Goal: Task Accomplishment & Management: Manage account settings

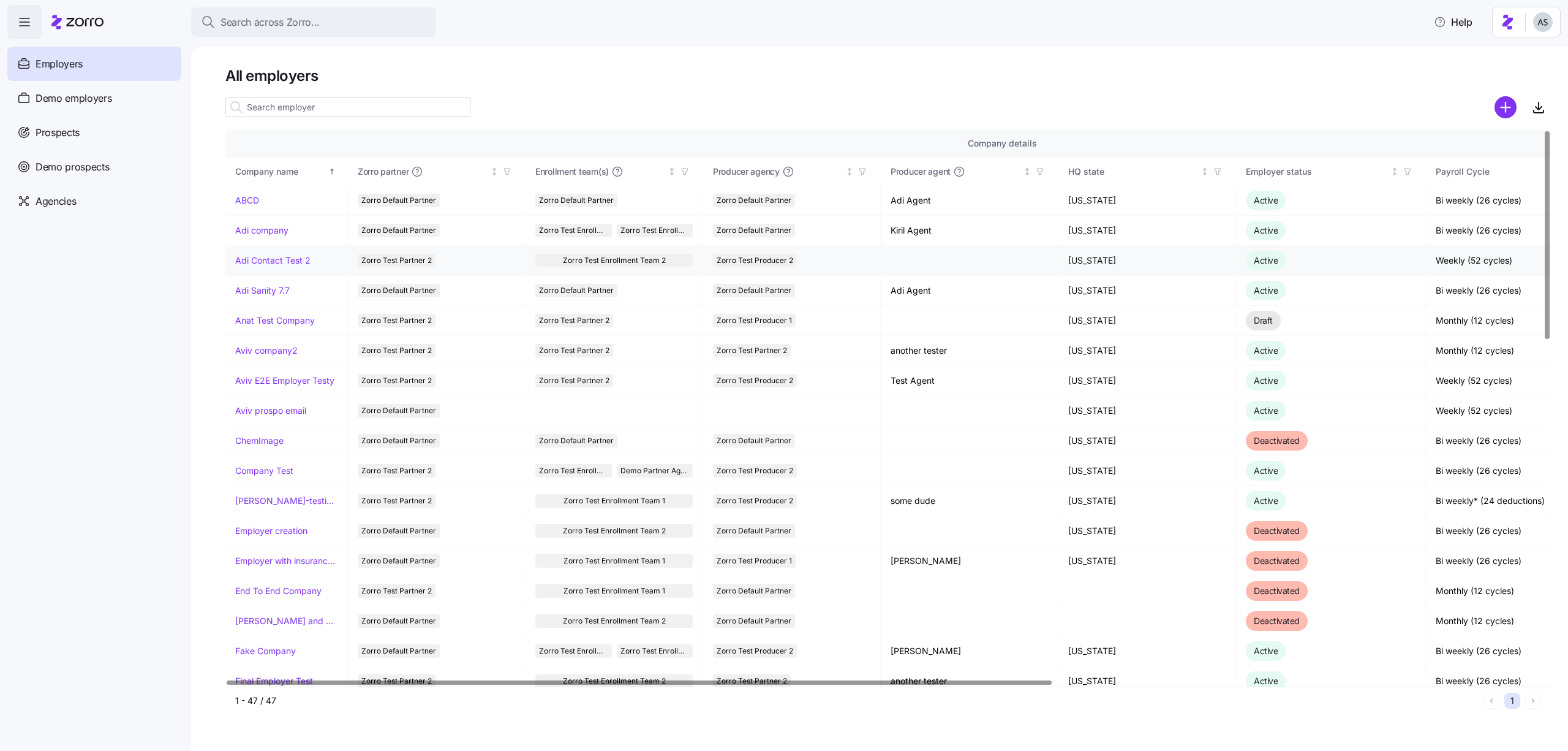
click at [275, 261] on link "Adi Contact Test 2" at bounding box center [273, 260] width 76 height 12
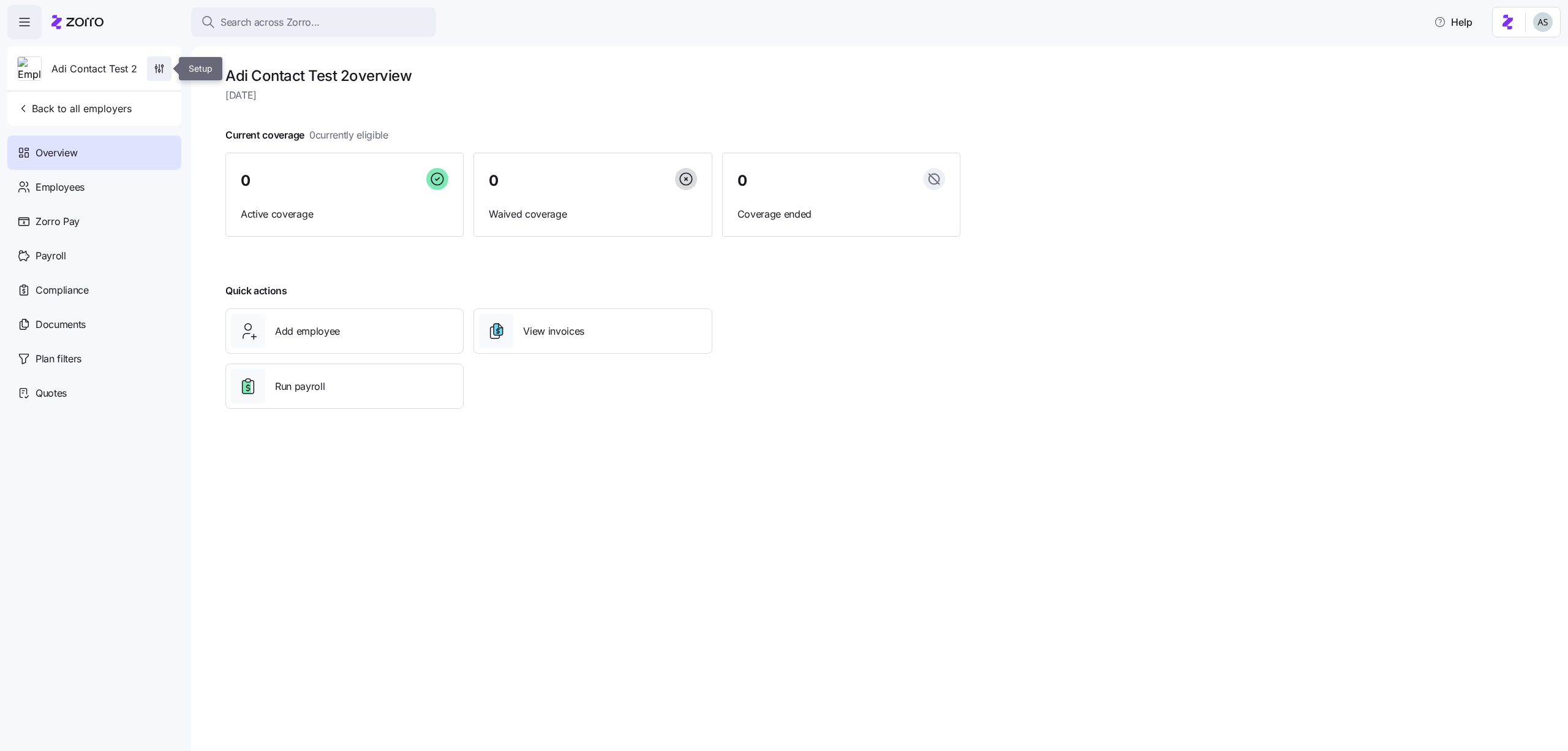
click at [151, 64] on span "button" at bounding box center [159, 68] width 23 height 23
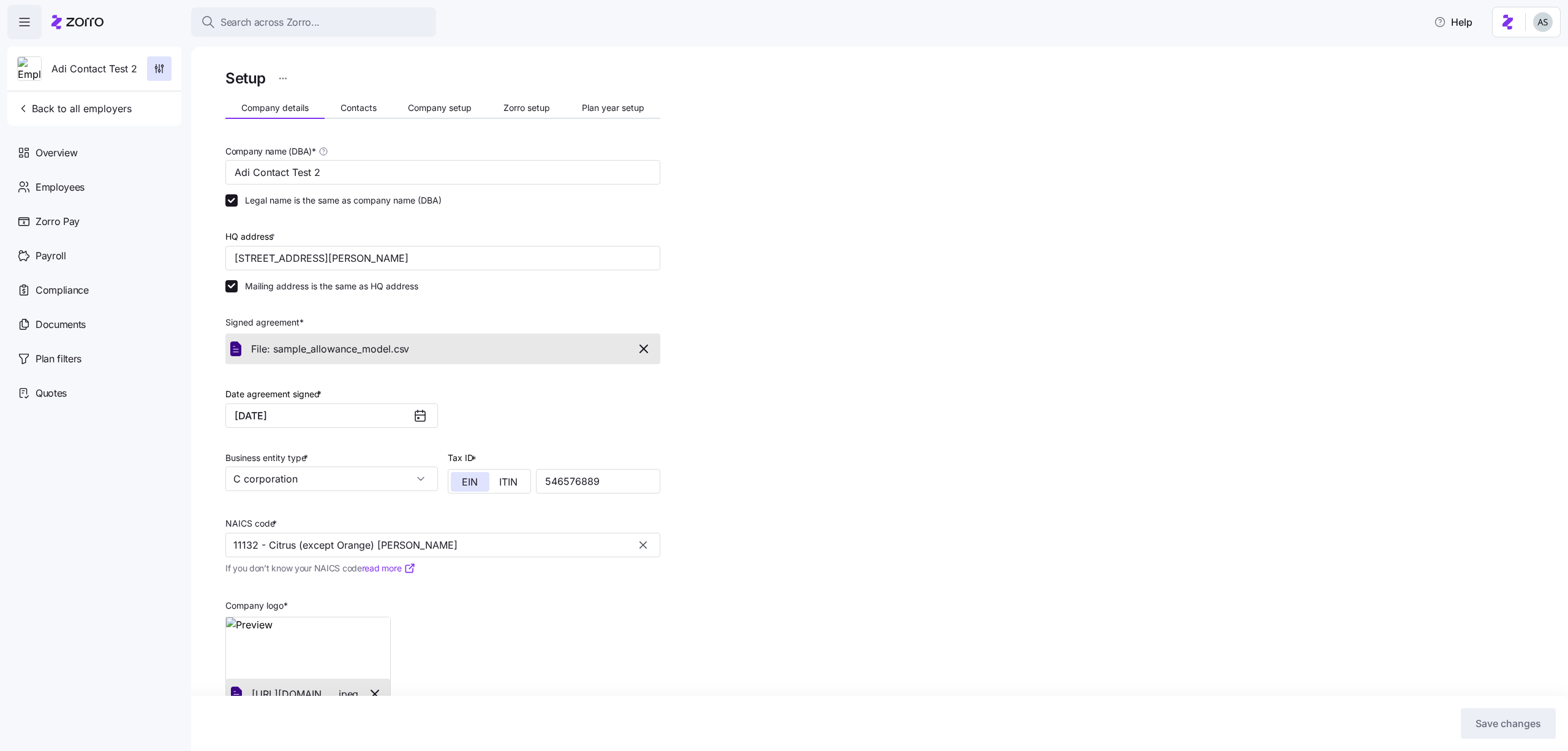
click at [593, 118] on div "Company details Contacts Company setup Zorro setup Plan year setup" at bounding box center [443, 110] width 435 height 18
click at [598, 117] on div "Company details Contacts Company setup Zorro setup Plan year setup" at bounding box center [443, 110] width 435 height 18
click at [598, 110] on span "Plan year setup" at bounding box center [613, 107] width 62 height 9
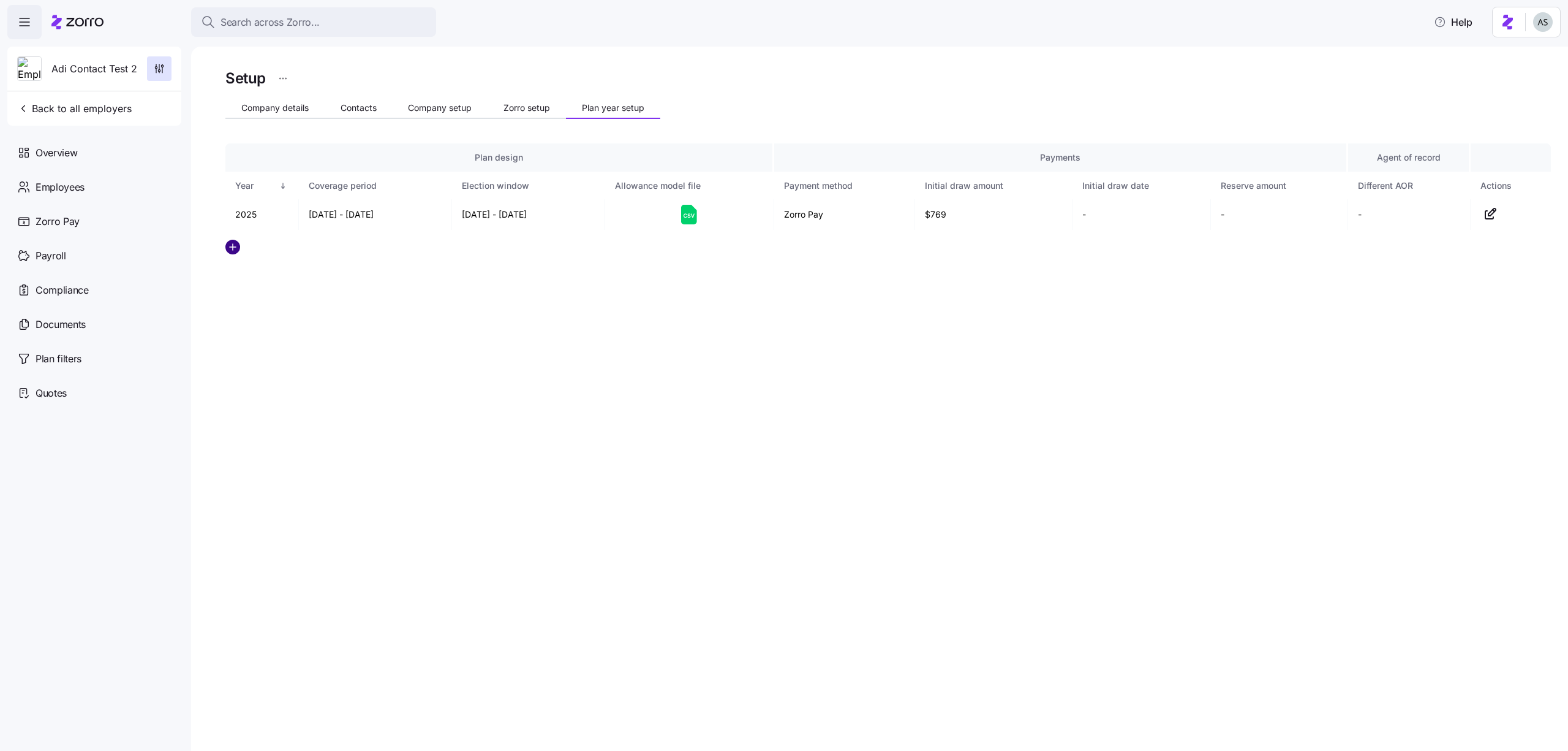
click at [233, 246] on circle "add icon" at bounding box center [233, 247] width 14 height 14
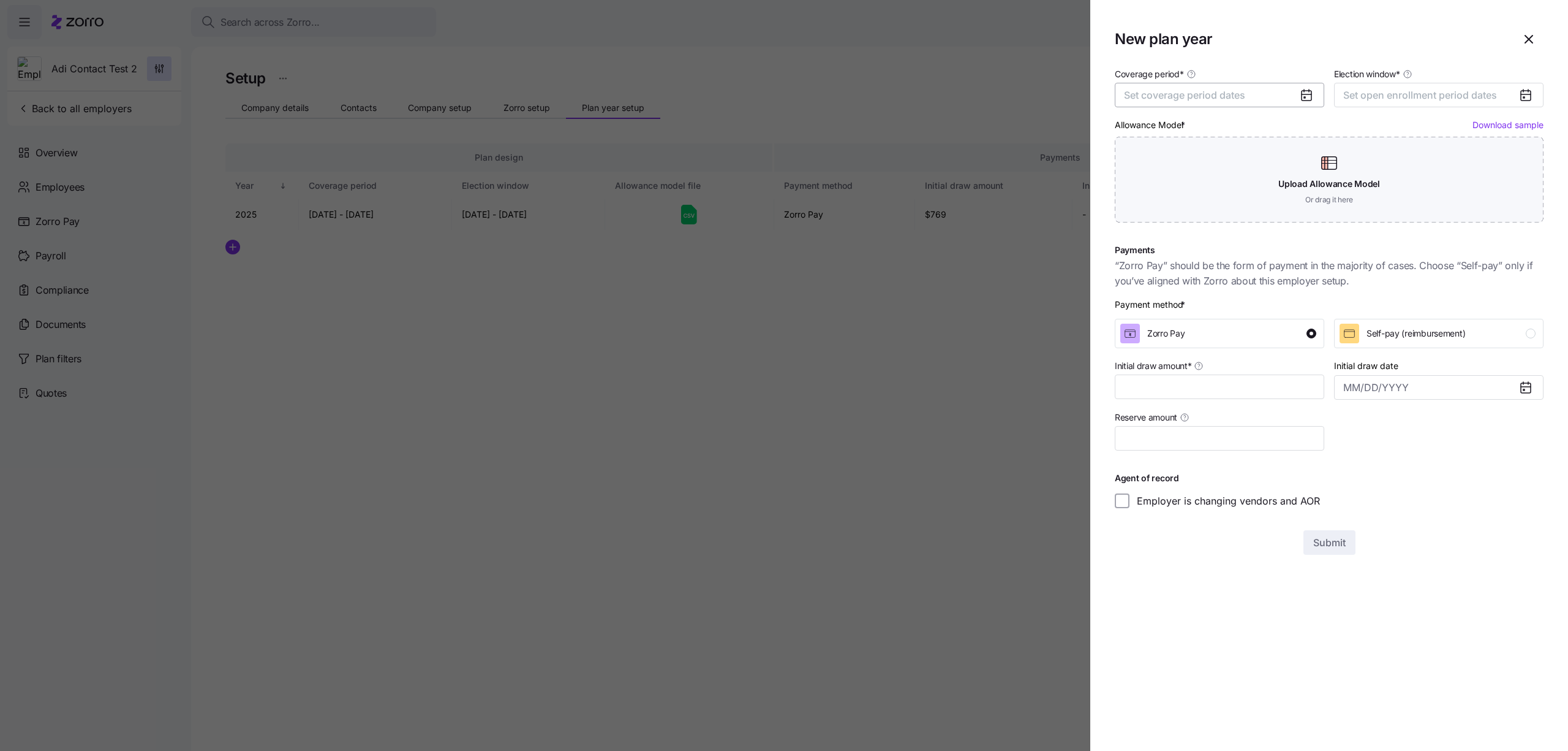
click at [1213, 97] on span "Set coverage period dates" at bounding box center [1185, 95] width 122 height 12
click at [1305, 132] on button "button" at bounding box center [1297, 133] width 26 height 26
click at [1145, 166] on button "Jan" at bounding box center [1156, 164] width 61 height 26
click at [1273, 249] on button "Dec" at bounding box center [1280, 243] width 61 height 26
click at [1257, 90] on button "[DATE] – [DATE]" at bounding box center [1219, 95] width 209 height 24
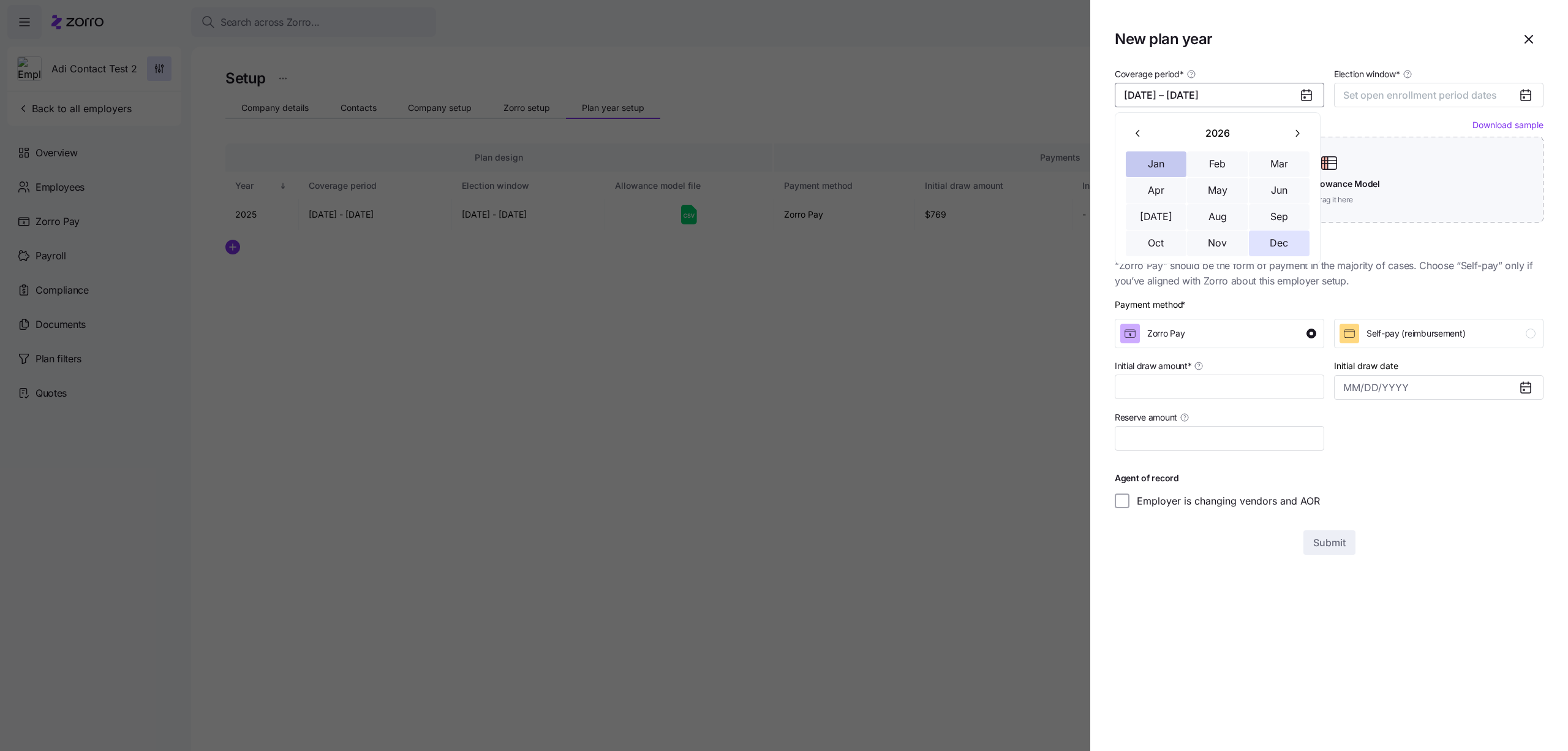
click at [1158, 155] on button "Jan" at bounding box center [1156, 164] width 61 height 26
click at [1216, 220] on button "Aug" at bounding box center [1217, 217] width 61 height 26
click at [1234, 92] on button "[DATE] – [DATE]" at bounding box center [1219, 95] width 209 height 24
click at [1165, 187] on button "Apr" at bounding box center [1156, 191] width 61 height 26
click at [1212, 216] on button "Aug" at bounding box center [1217, 217] width 61 height 26
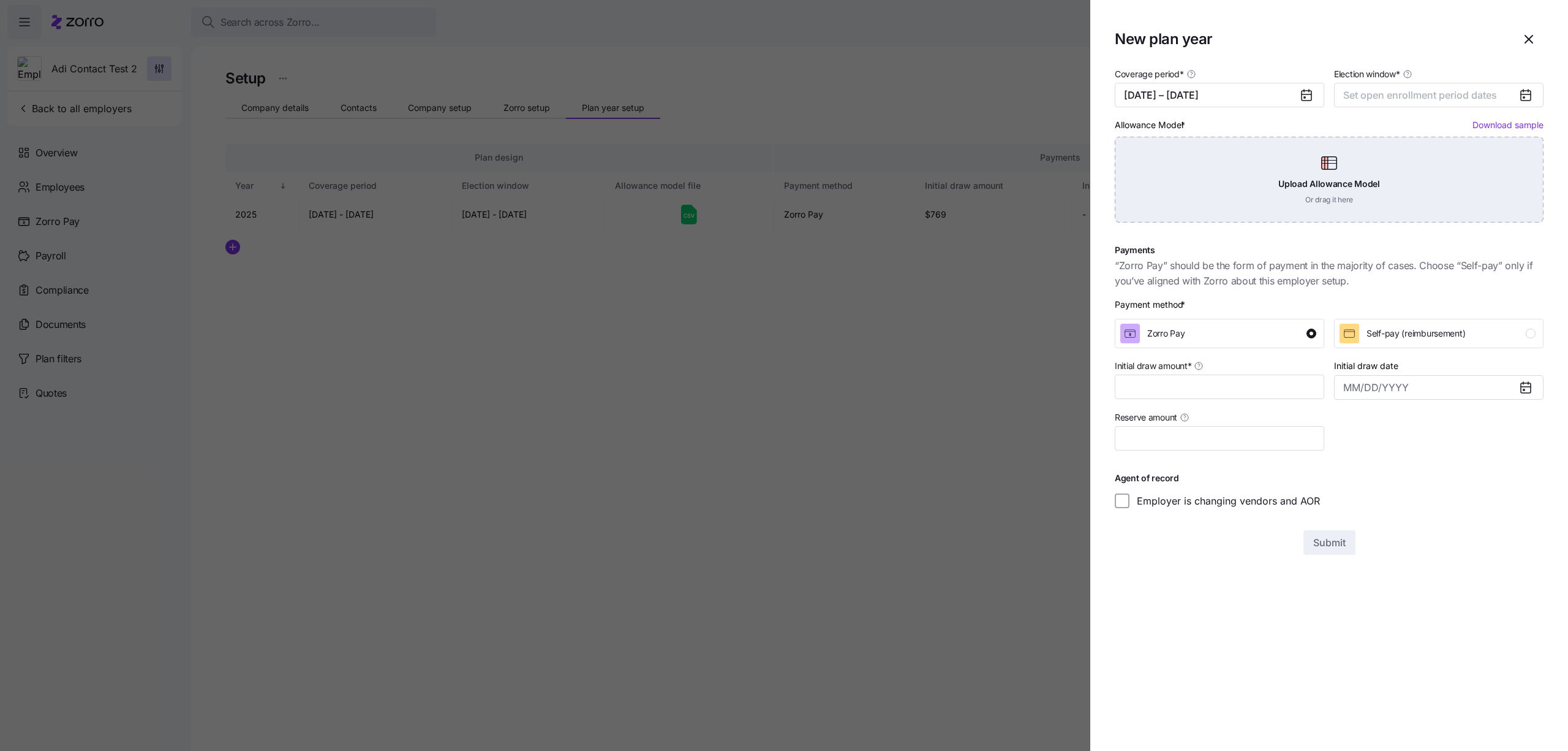
click at [1238, 211] on div "Upload Allowance Model Or drag it here" at bounding box center [1329, 179] width 429 height 86
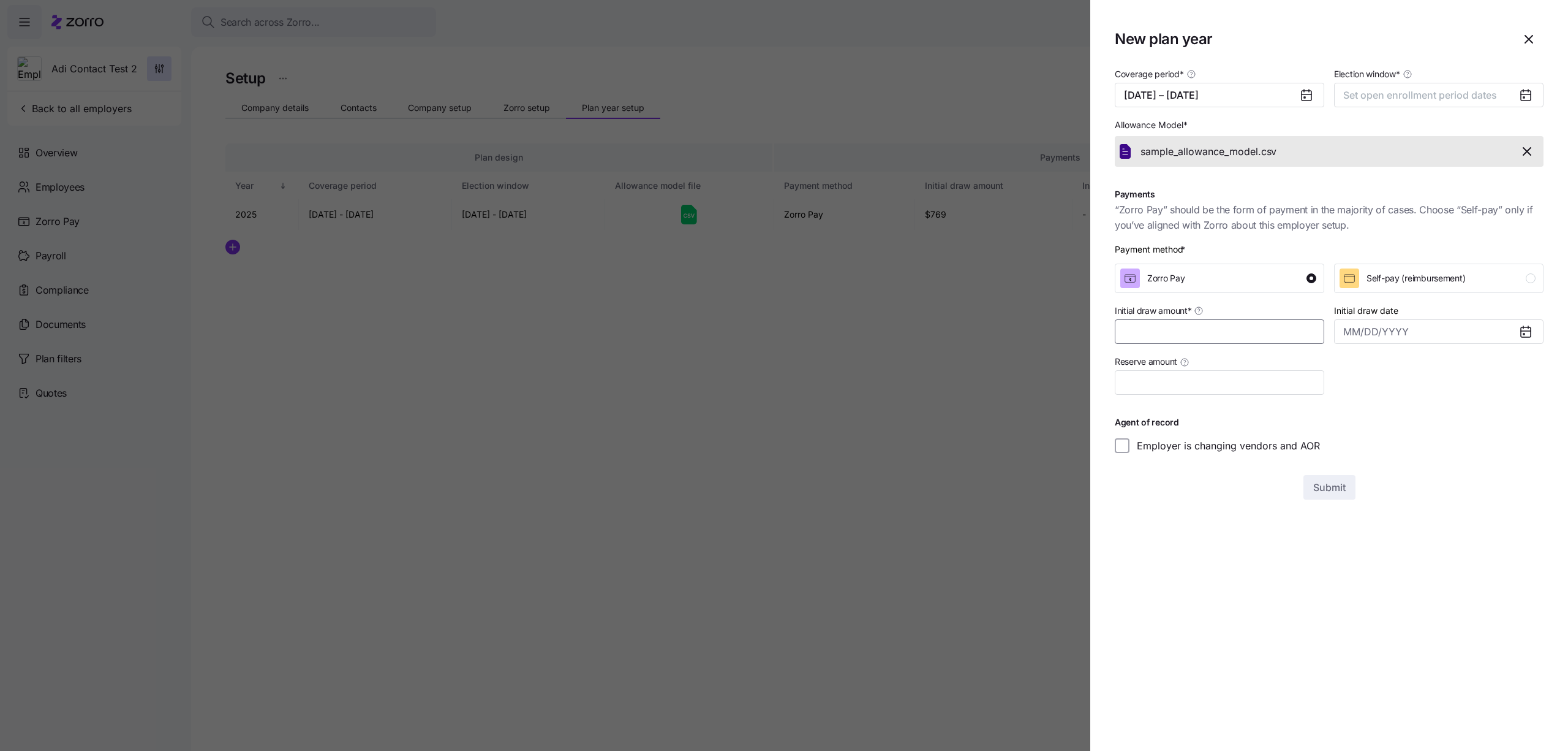
click at [1181, 326] on input "Initial draw amount *" at bounding box center [1219, 331] width 209 height 24
type input "$100"
click at [1373, 110] on div "Election window * Set open enrollment period dates" at bounding box center [1438, 87] width 220 height 51
click at [1373, 96] on span "Set open enrollment period dates" at bounding box center [1420, 95] width 154 height 12
click at [1507, 134] on button "button" at bounding box center [1516, 133] width 26 height 26
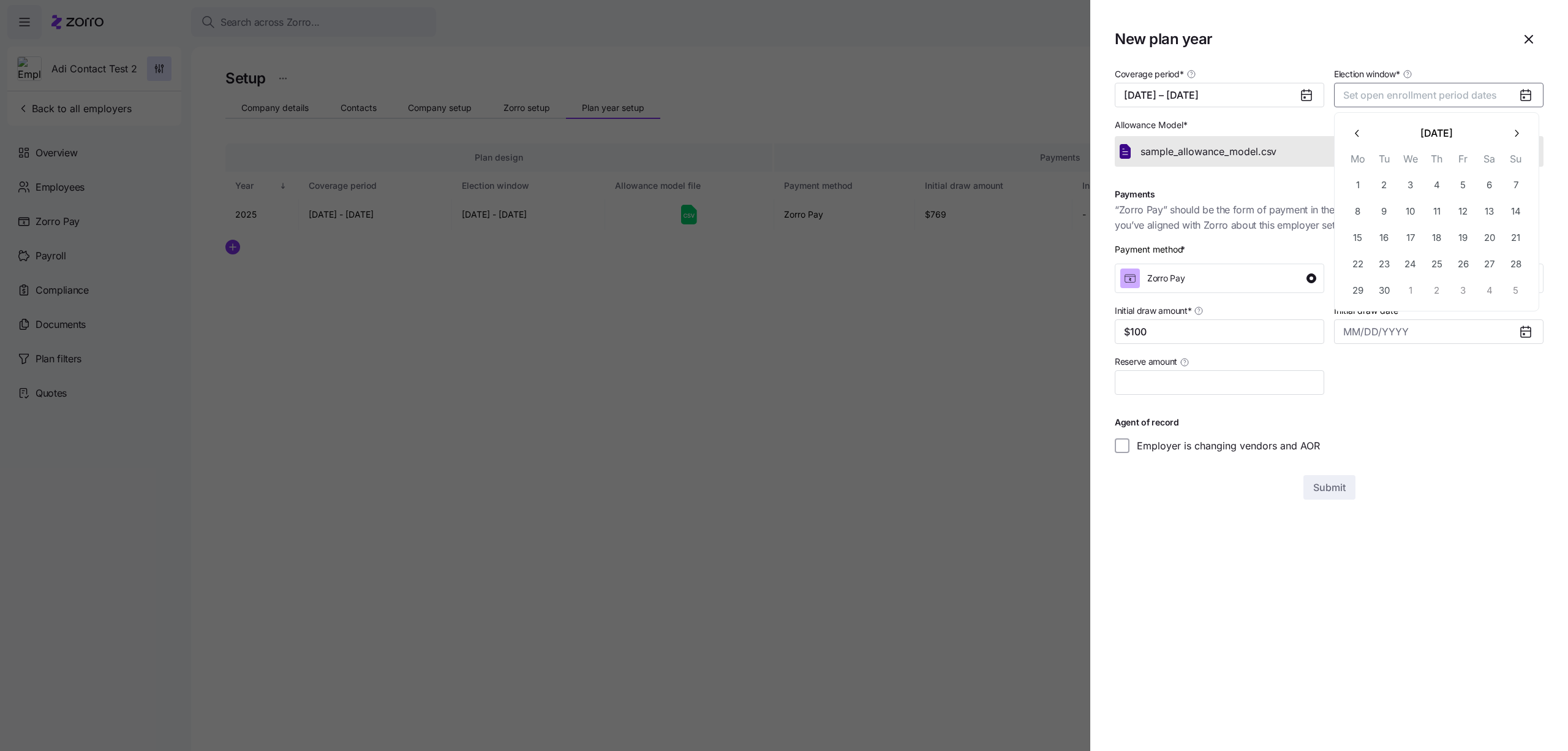
click at [1507, 134] on button "button" at bounding box center [1516, 133] width 26 height 26
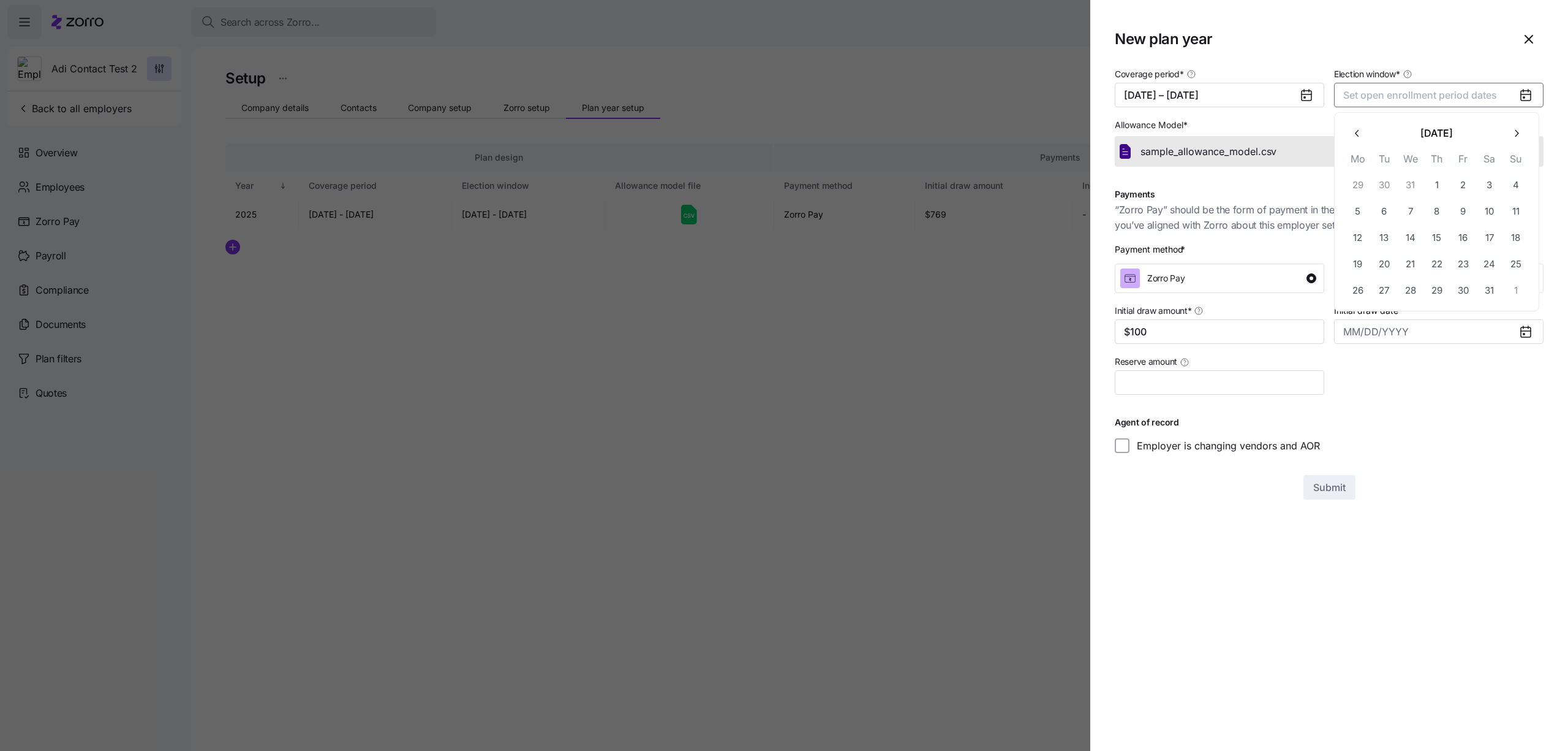
click at [1507, 134] on button "button" at bounding box center [1516, 133] width 26 height 26
click at [1507, 134] on button "button" at bounding box center [1516, 133] width 26 height 26
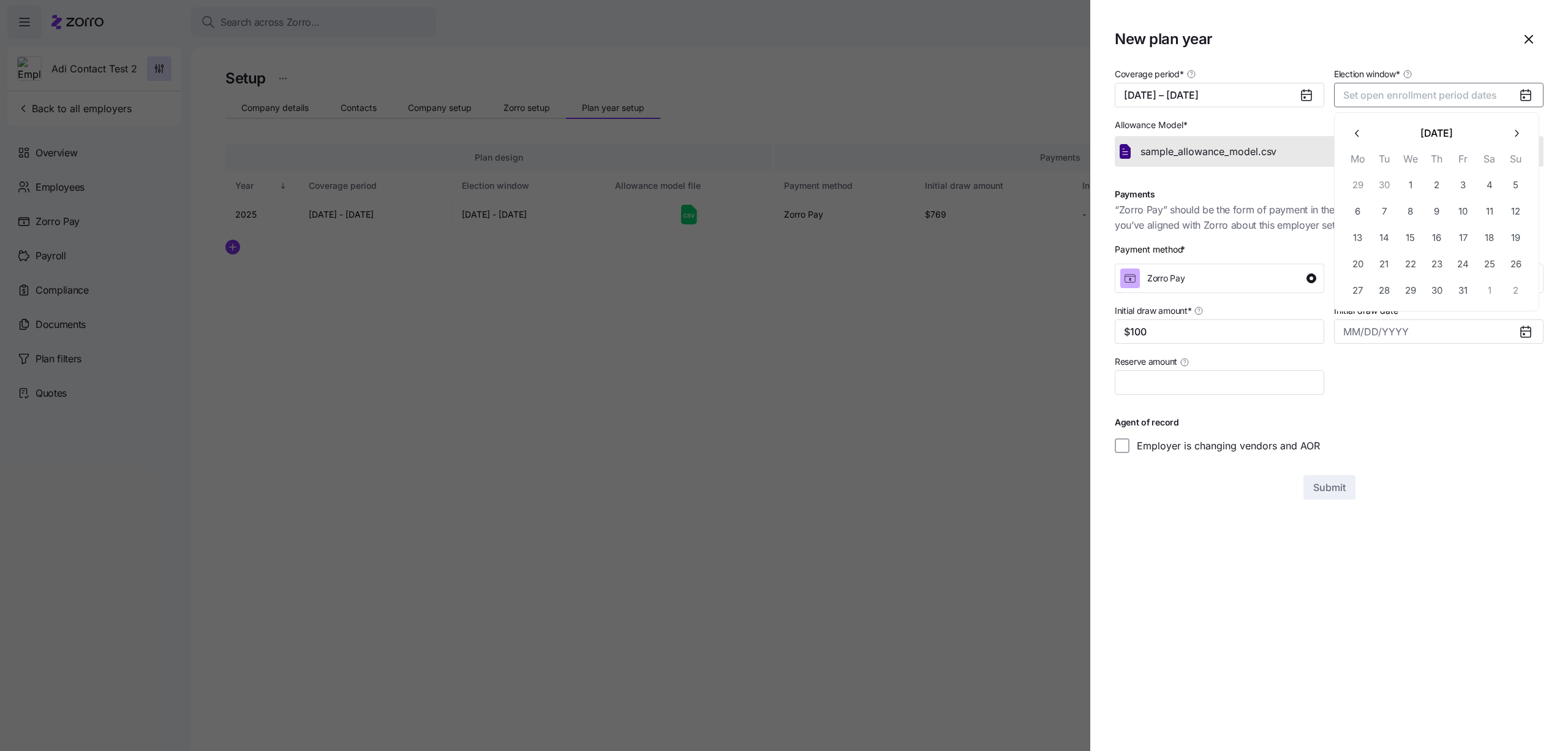
click at [1507, 134] on button "button" at bounding box center [1516, 133] width 26 height 26
click at [1383, 180] on button "1" at bounding box center [1384, 185] width 26 height 26
click at [1413, 286] on button "30" at bounding box center [1411, 290] width 26 height 26
click at [1359, 490] on div "Coverage period * [DATE] – [DATE] Election window * [DATE] – [DATE] Allowance M…" at bounding box center [1329, 283] width 429 height 433
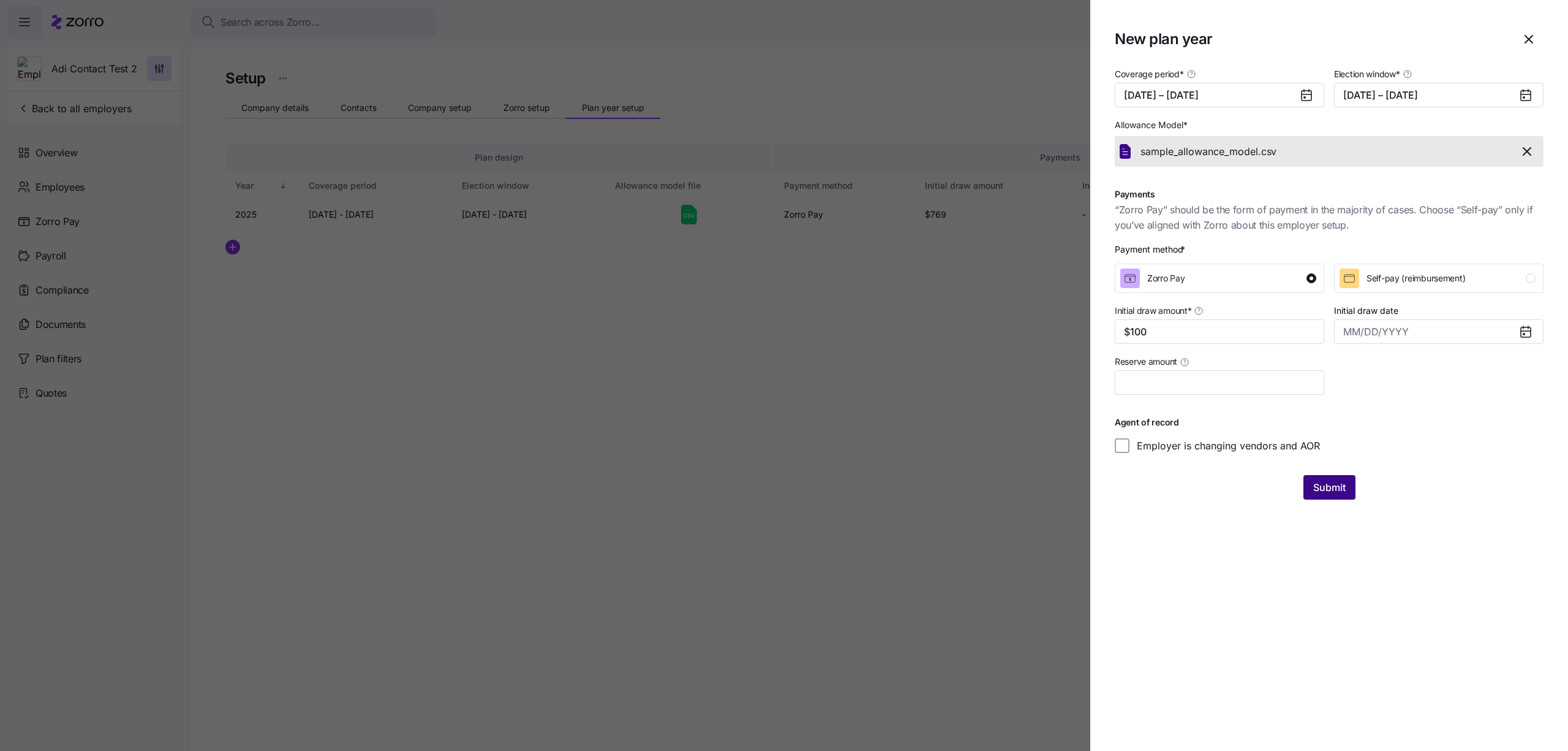
click at [1324, 487] on span "Submit" at bounding box center [1330, 487] width 32 height 15
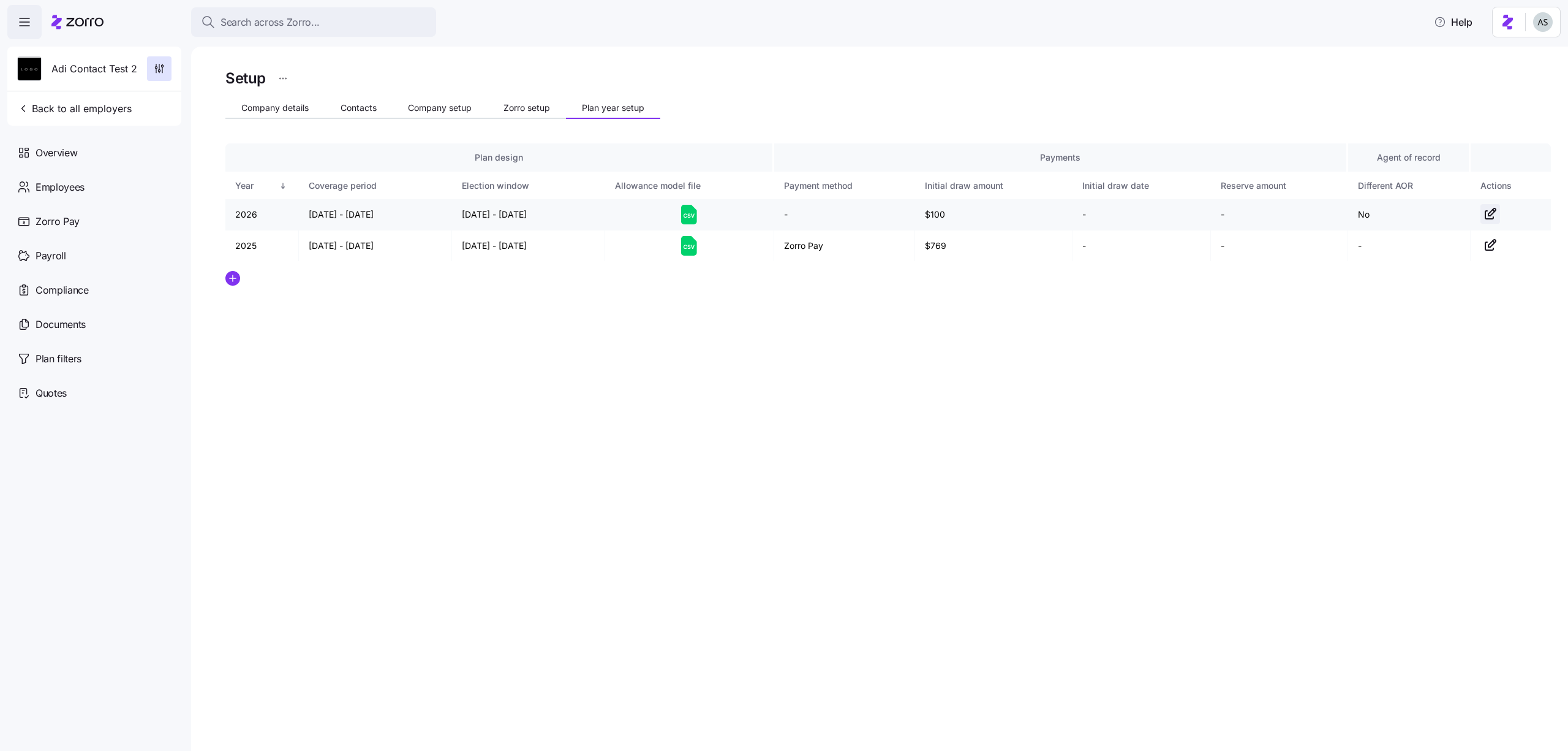
click at [1488, 220] on icon "button" at bounding box center [1490, 214] width 15 height 15
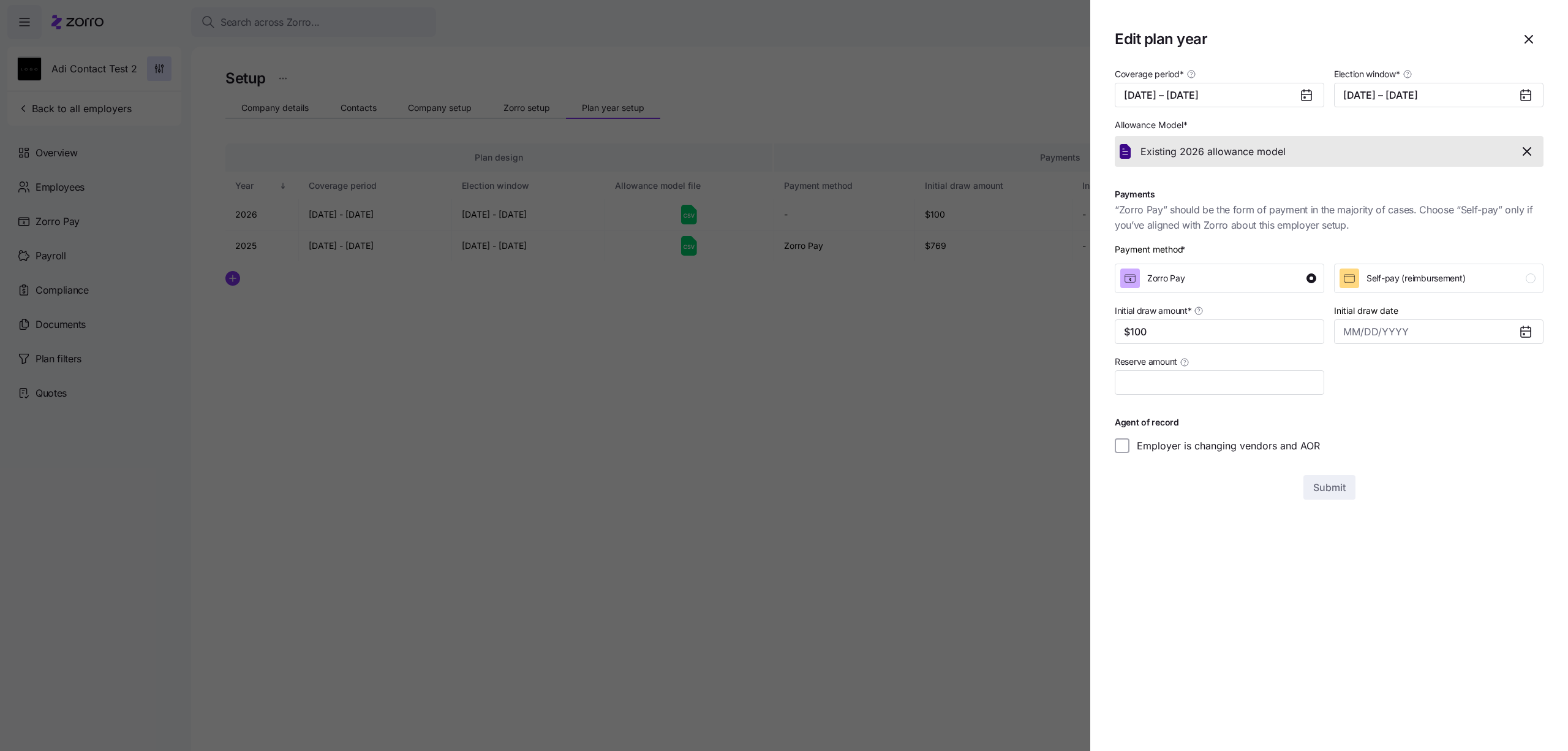
click at [814, 445] on div at bounding box center [784, 375] width 1568 height 751
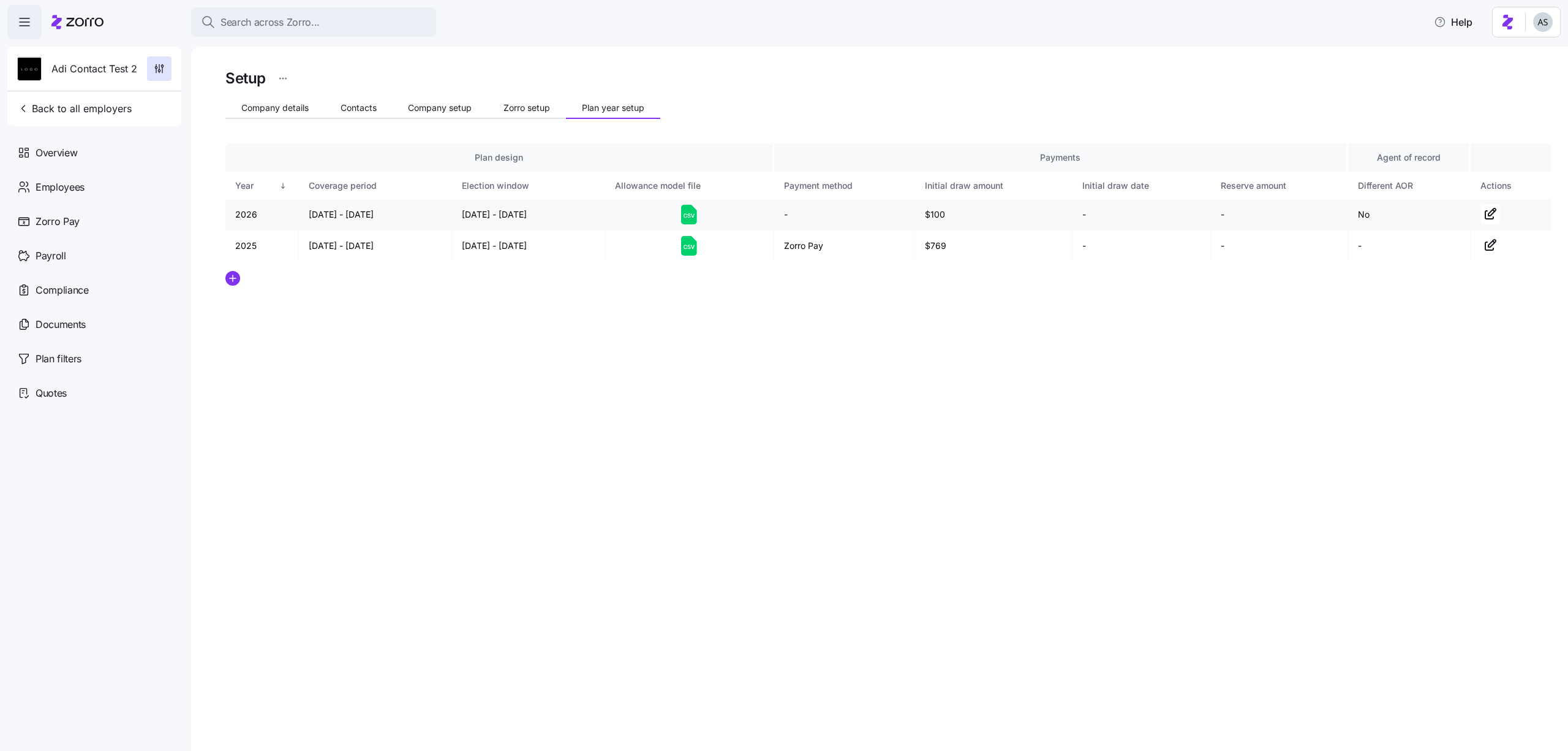
click at [788, 210] on td "-" at bounding box center [844, 215] width 141 height 31
click at [1493, 212] on icon "button" at bounding box center [1492, 212] width 7 height 7
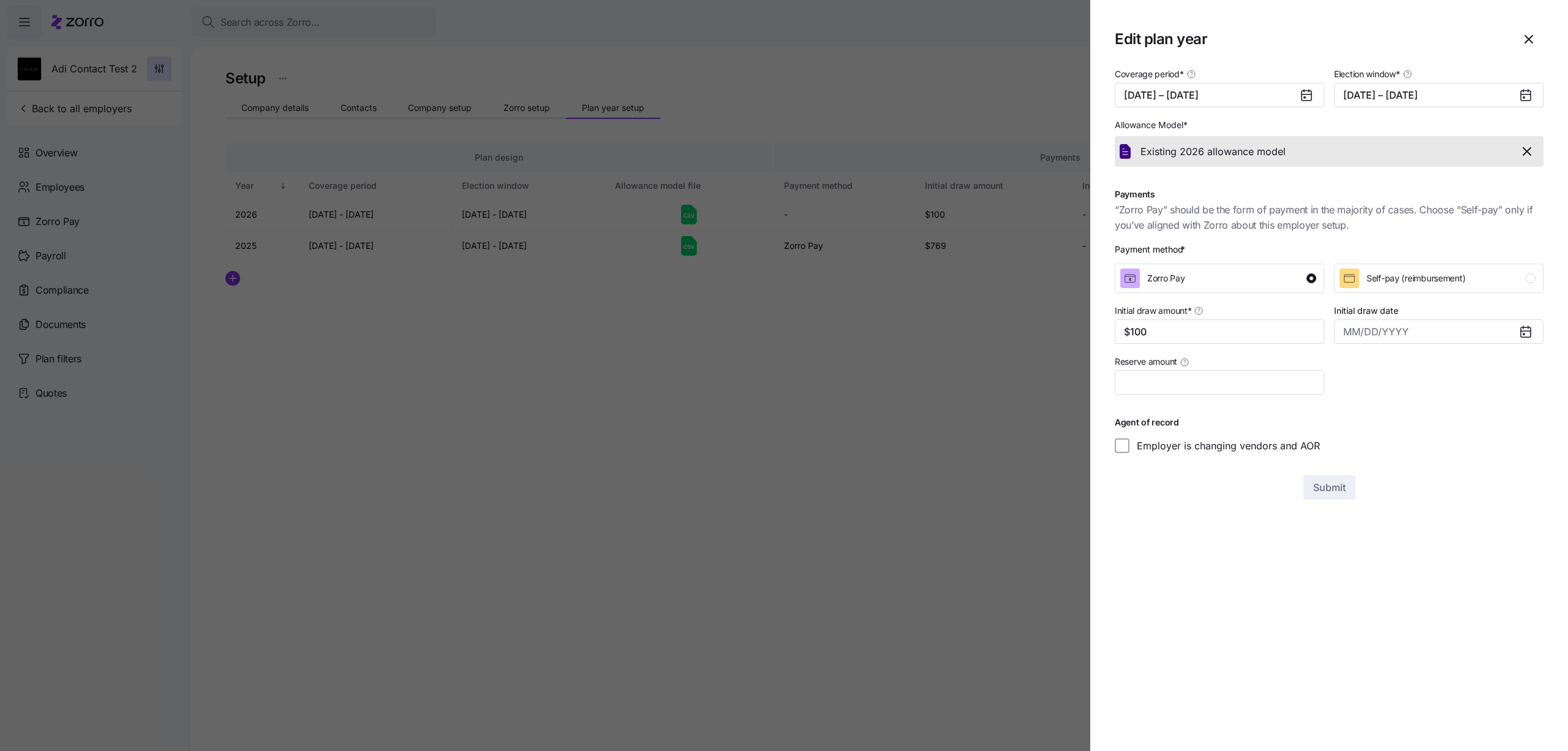
click at [814, 485] on div at bounding box center [784, 375] width 1568 height 751
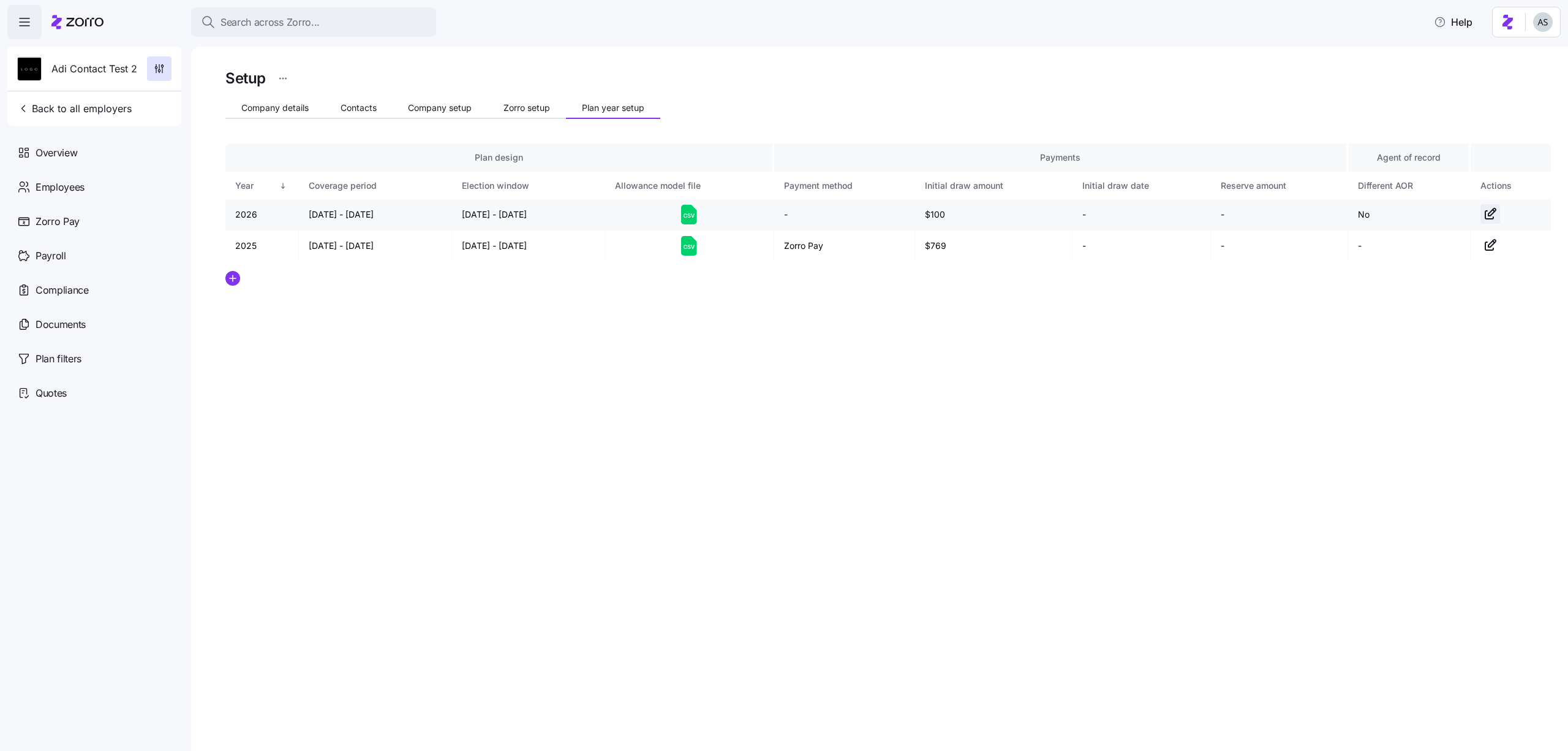
click at [1492, 214] on icon "button" at bounding box center [1492, 212] width 7 height 7
click at [1492, 214] on body "Search across Zorro... Help Adi Contact Test 2 Back to all employers Overview E…" at bounding box center [784, 372] width 1568 height 744
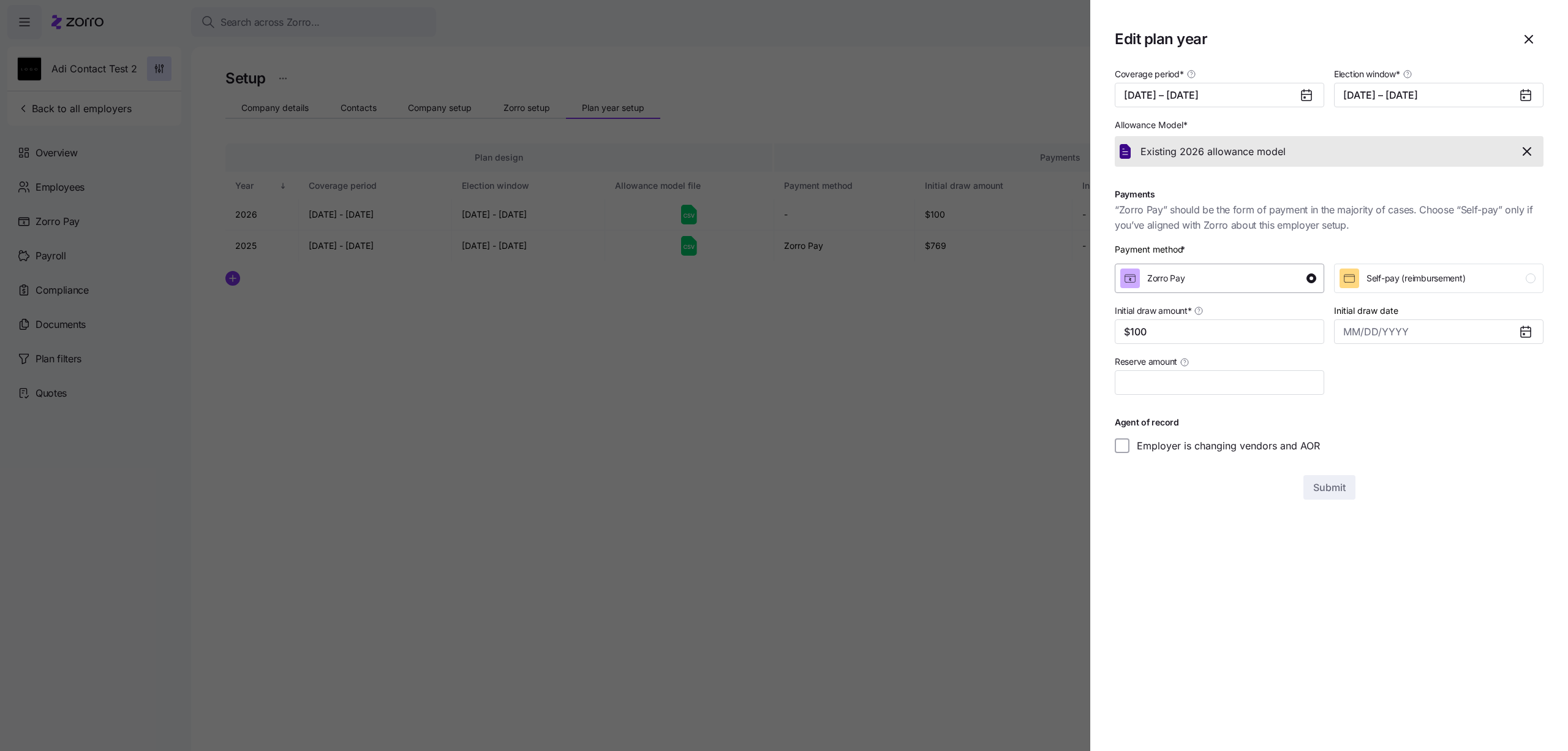
click at [1265, 268] on div "Zorro Pay" at bounding box center [1218, 278] width 196 height 20
click at [1301, 505] on section "Edit plan year Coverage period * [DATE] – [DATE] Election window * [DATE] – [DA…" at bounding box center [1329, 375] width 478 height 751
click at [1338, 485] on span "Submit" at bounding box center [1330, 487] width 32 height 15
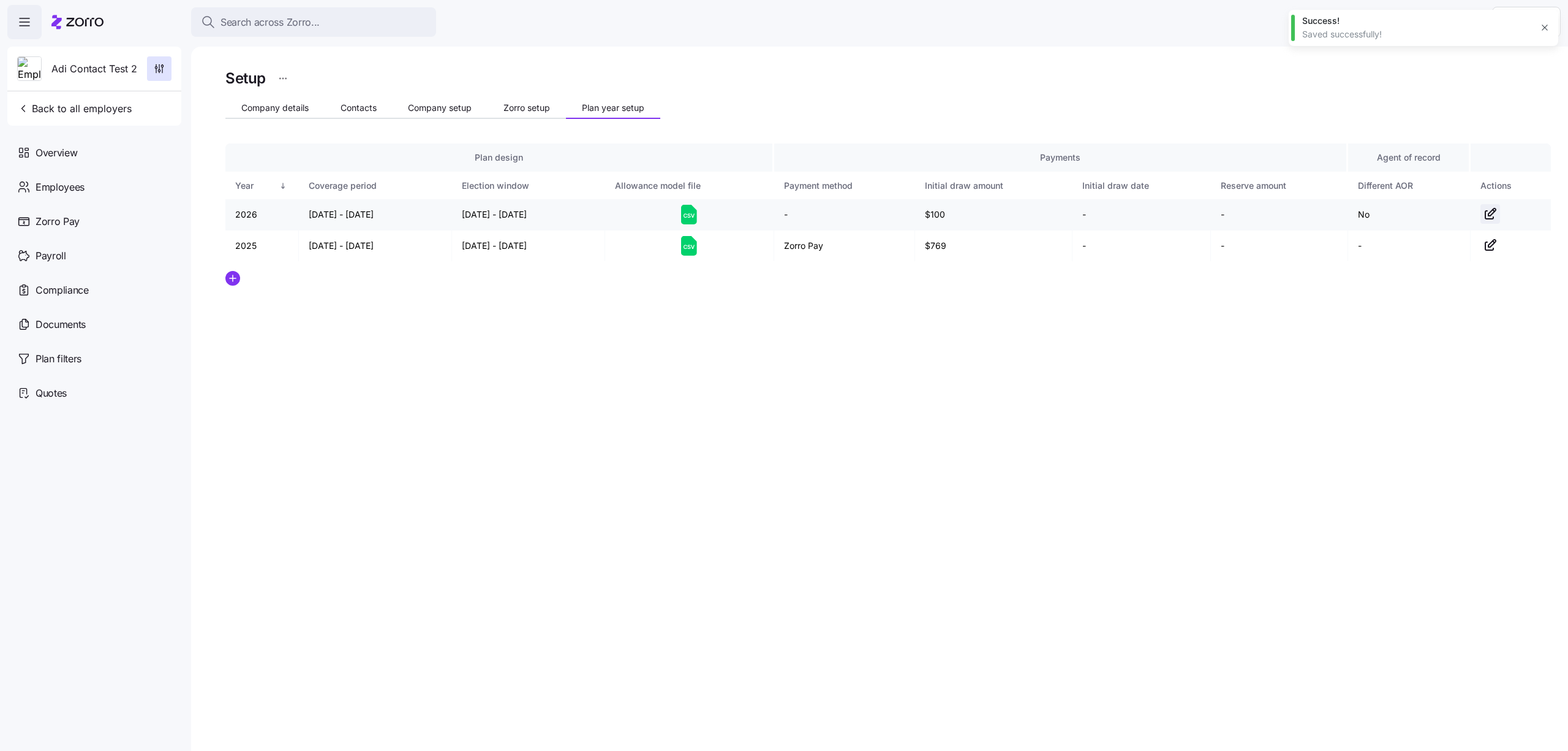
click at [1492, 215] on icon "button" at bounding box center [1490, 214] width 15 height 15
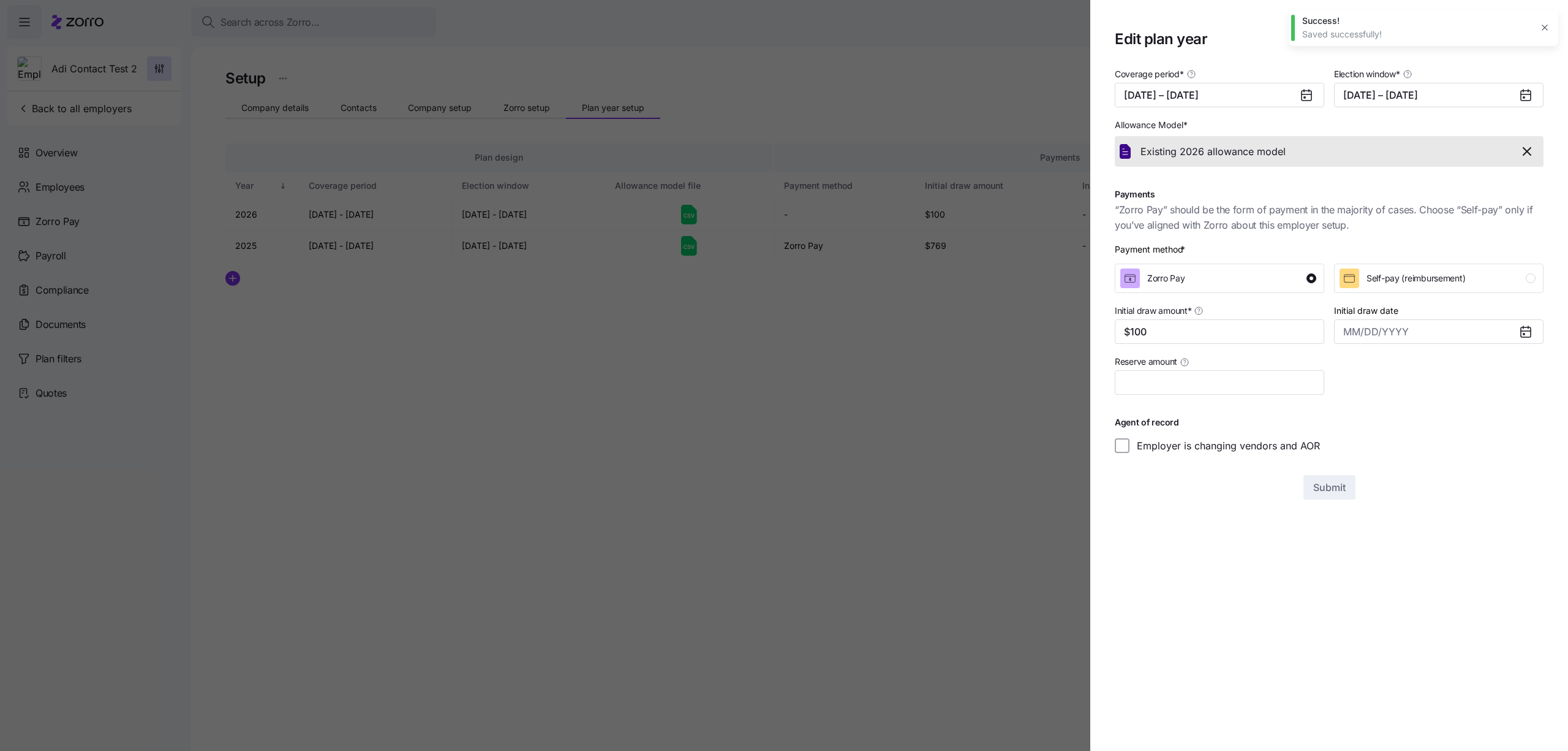
click at [1383, 293] on div "Payment method * Zorro Pay Self-pay (reimbursement)" at bounding box center [1329, 268] width 438 height 60
click at [1383, 281] on span "Self-pay (reimbursement)" at bounding box center [1416, 278] width 99 height 12
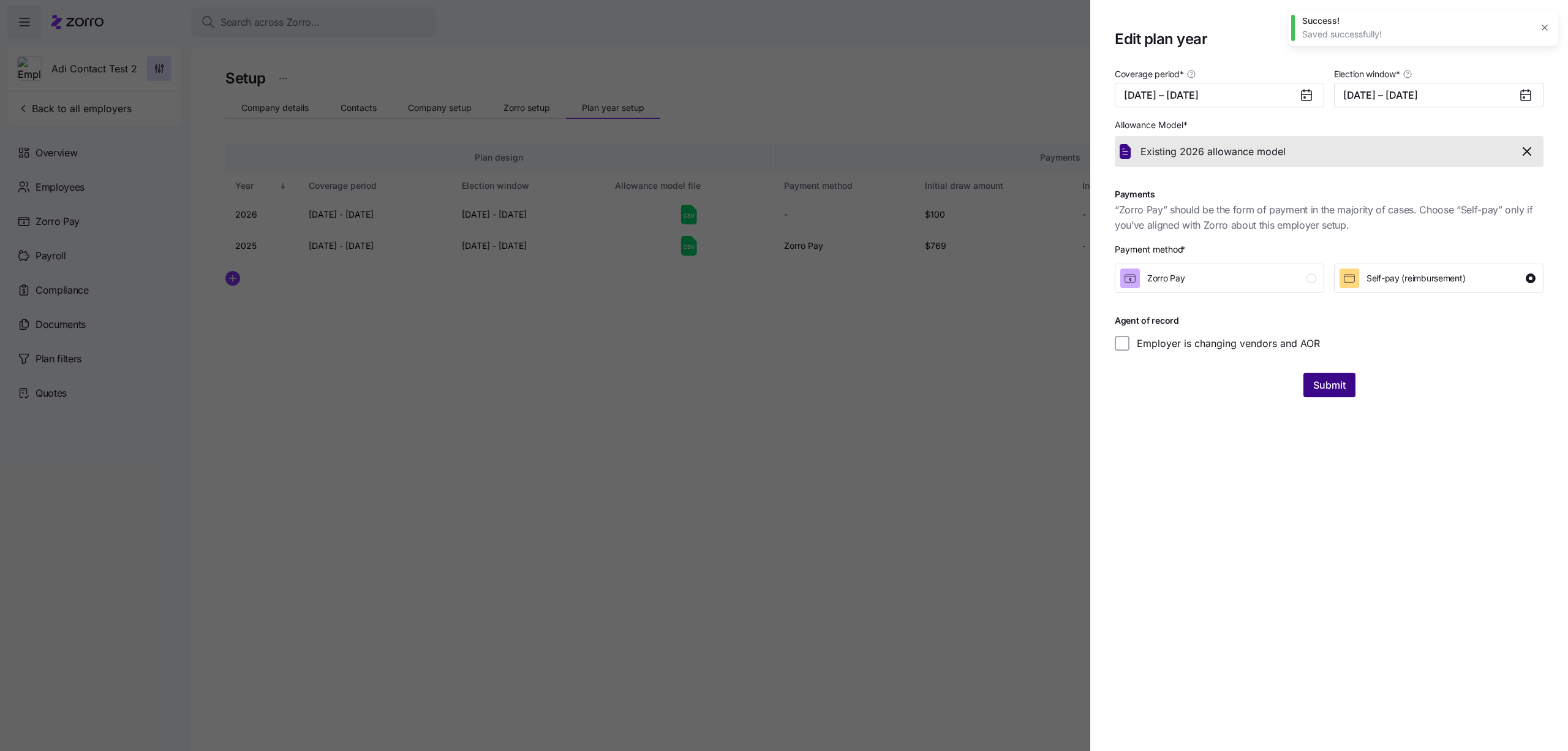
click at [1332, 379] on span "Submit" at bounding box center [1330, 385] width 32 height 15
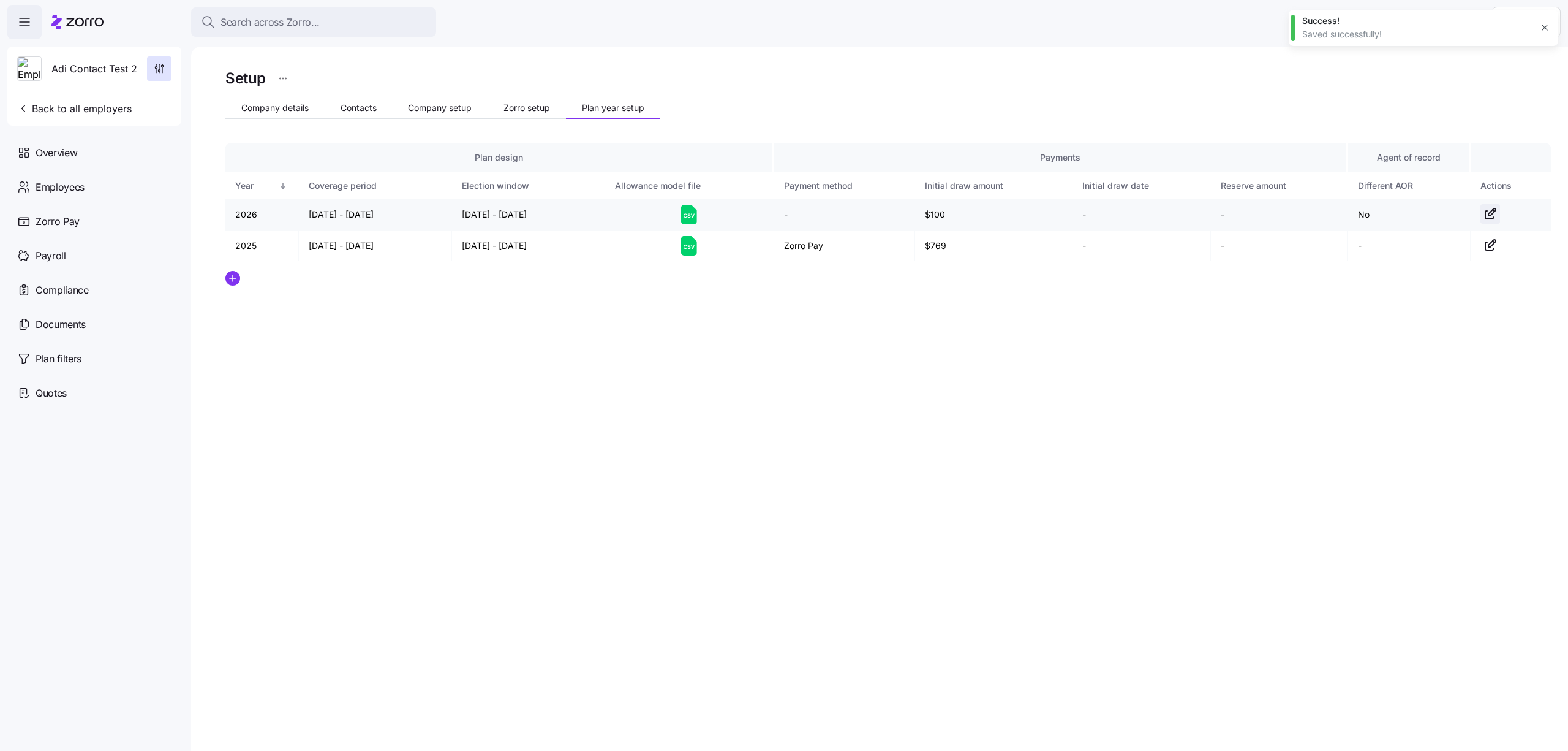
click at [1488, 215] on icon "button" at bounding box center [1492, 212] width 7 height 7
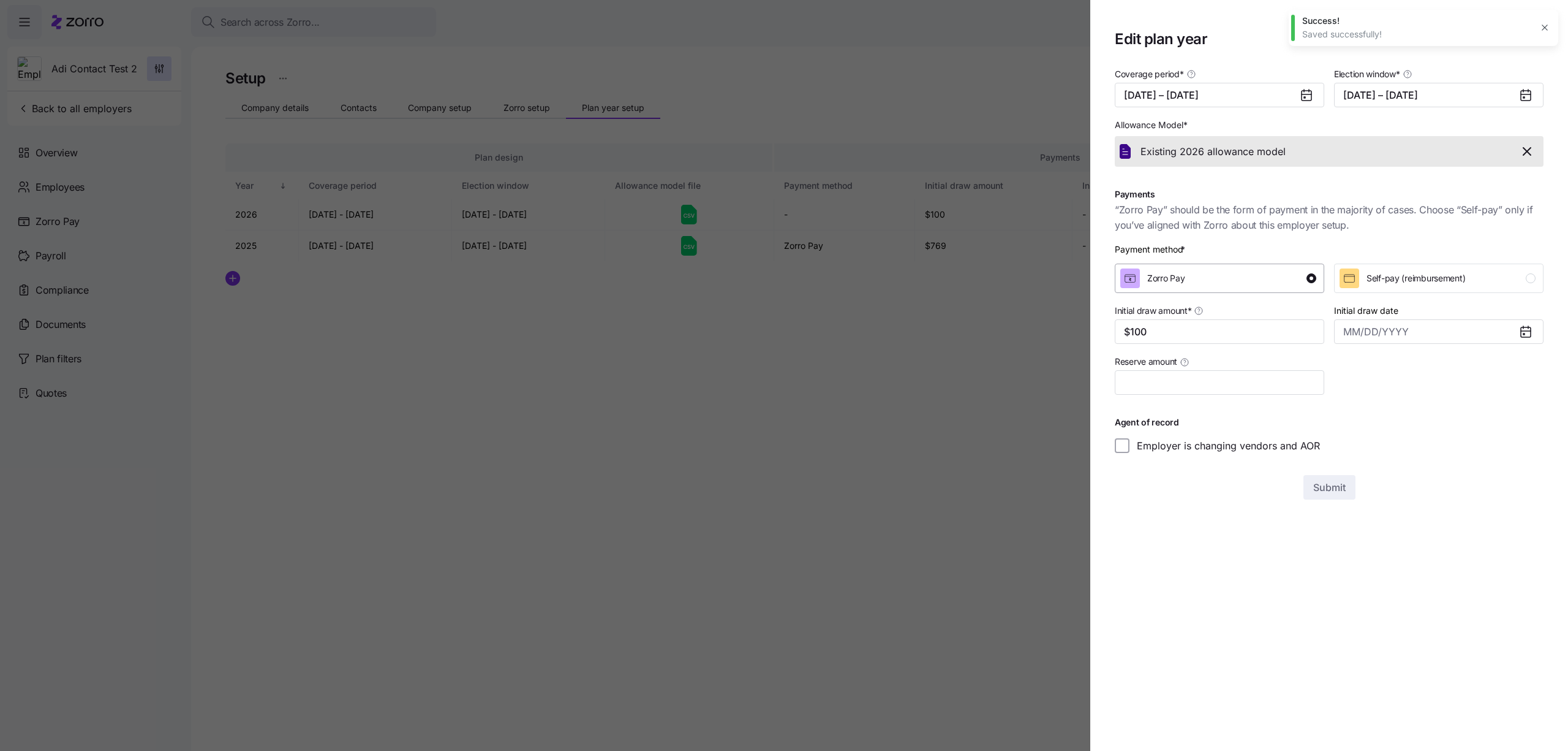
click at [1254, 274] on div "Zorro Pay" at bounding box center [1218, 278] width 196 height 20
click at [1433, 291] on button "Self-pay (reimbursement)" at bounding box center [1439, 278] width 209 height 30
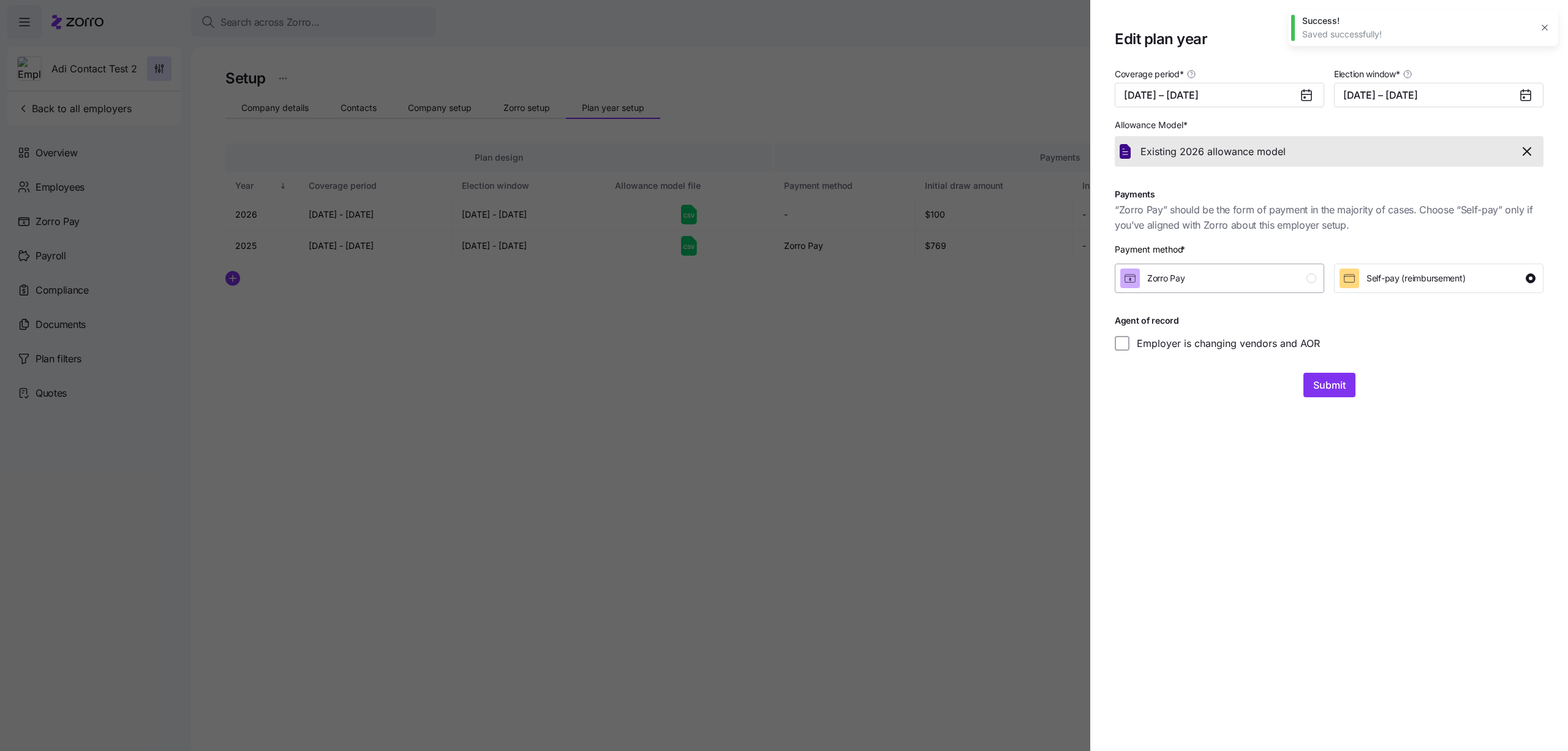
click at [1250, 283] on div "Zorro Pay" at bounding box center [1218, 278] width 196 height 20
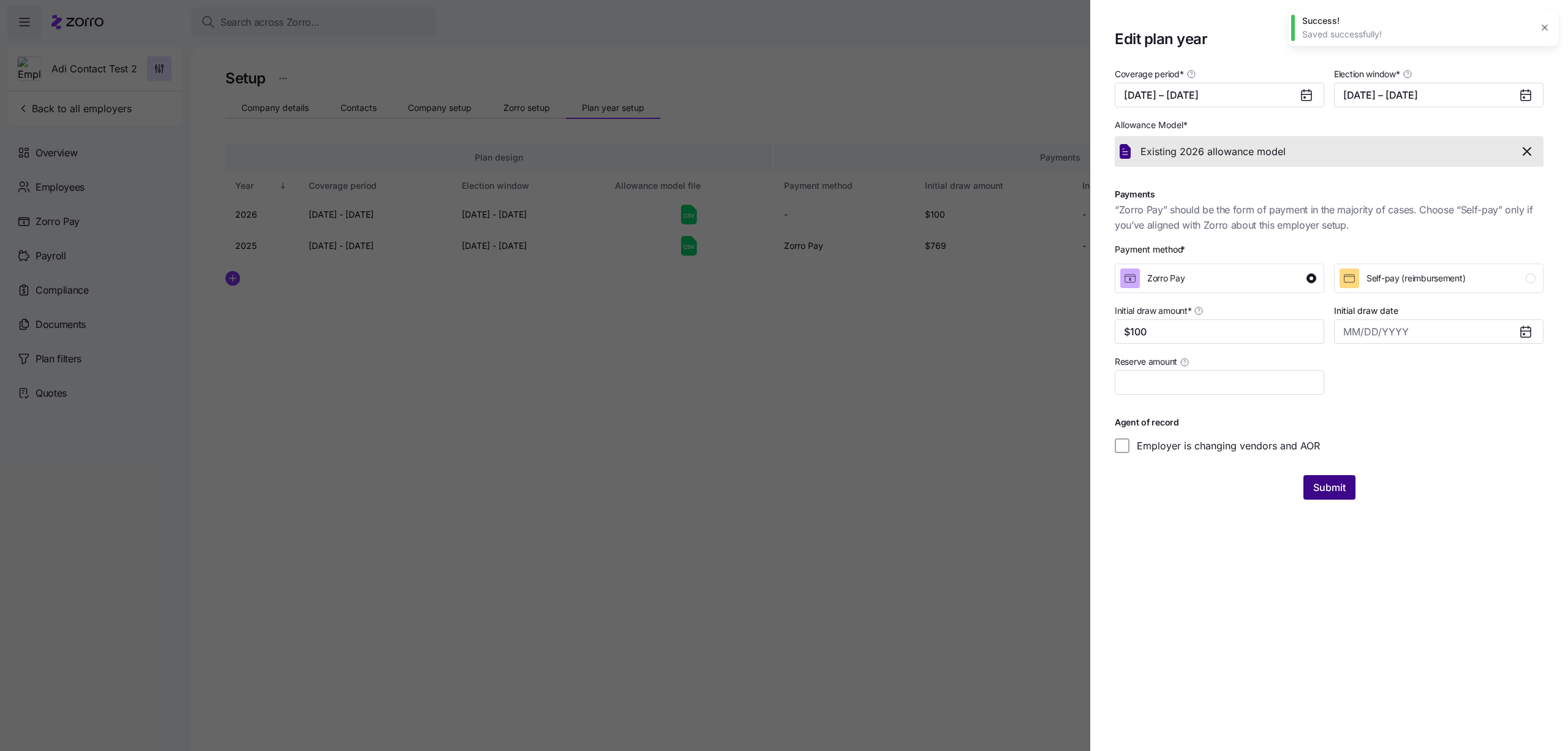
click at [1334, 487] on span "Submit" at bounding box center [1330, 487] width 32 height 15
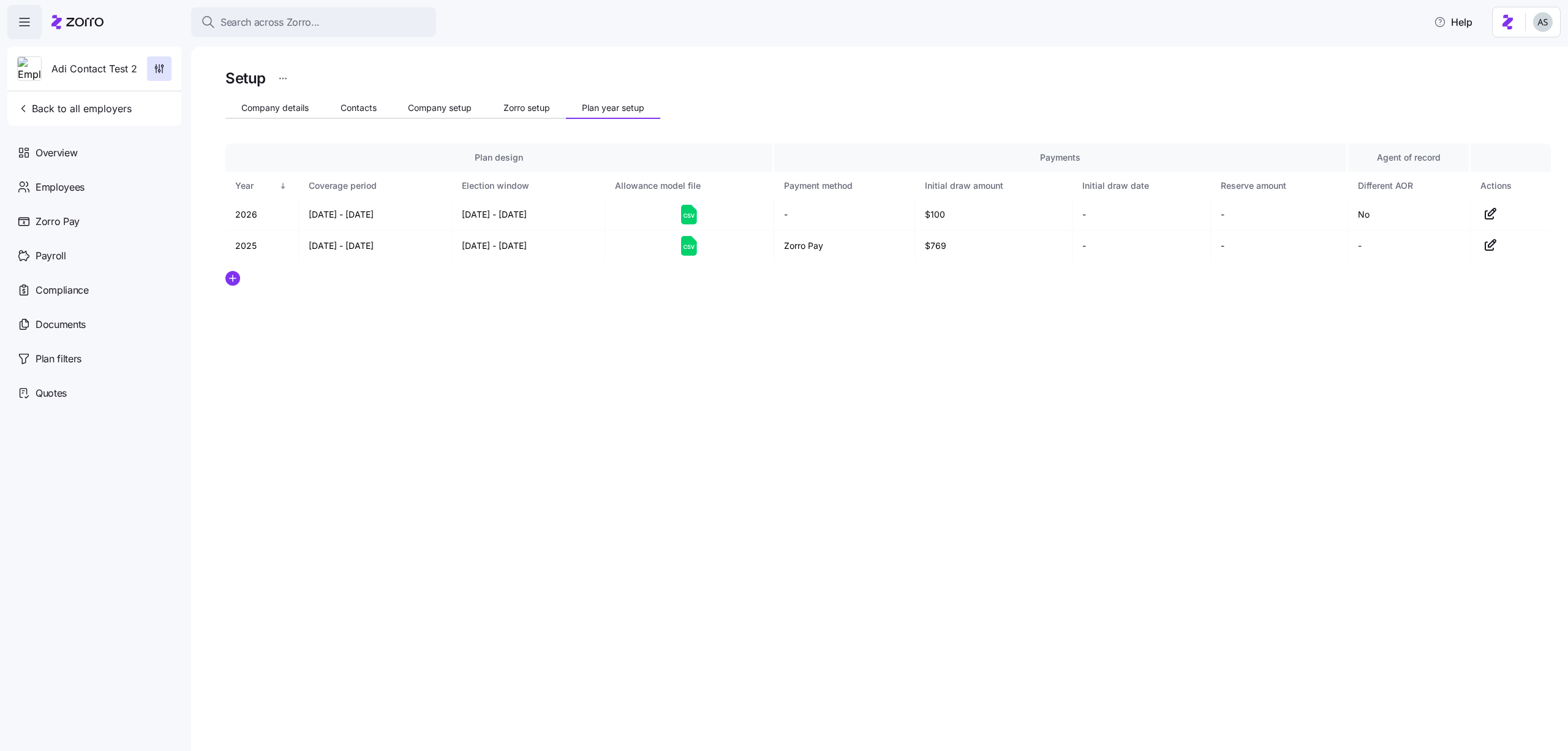
click at [241, 275] on div at bounding box center [888, 278] width 1325 height 15
click at [229, 278] on icon "add icon" at bounding box center [233, 278] width 15 height 15
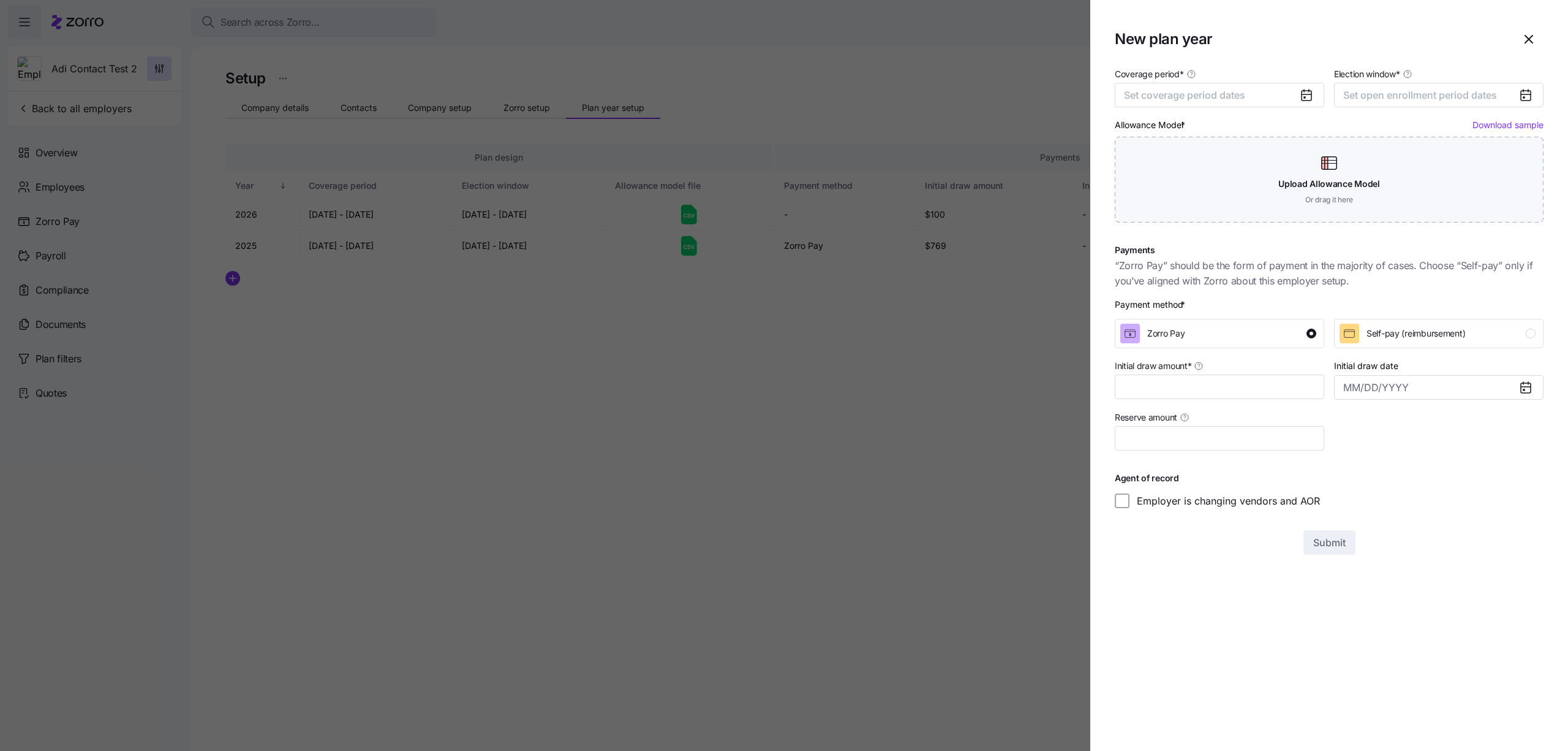
click at [293, 345] on div at bounding box center [784, 375] width 1568 height 751
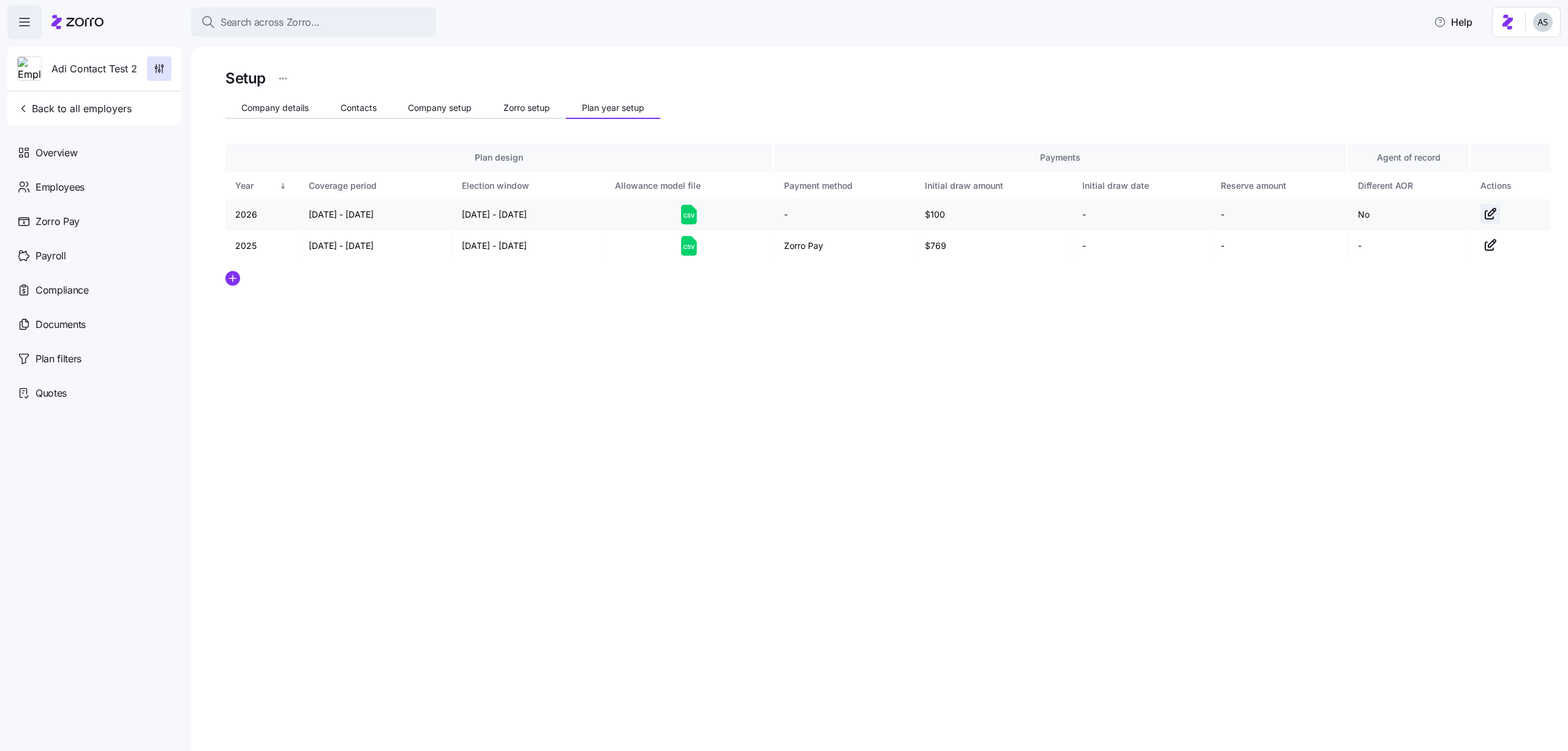
click at [1488, 213] on icon "button" at bounding box center [1490, 214] width 15 height 15
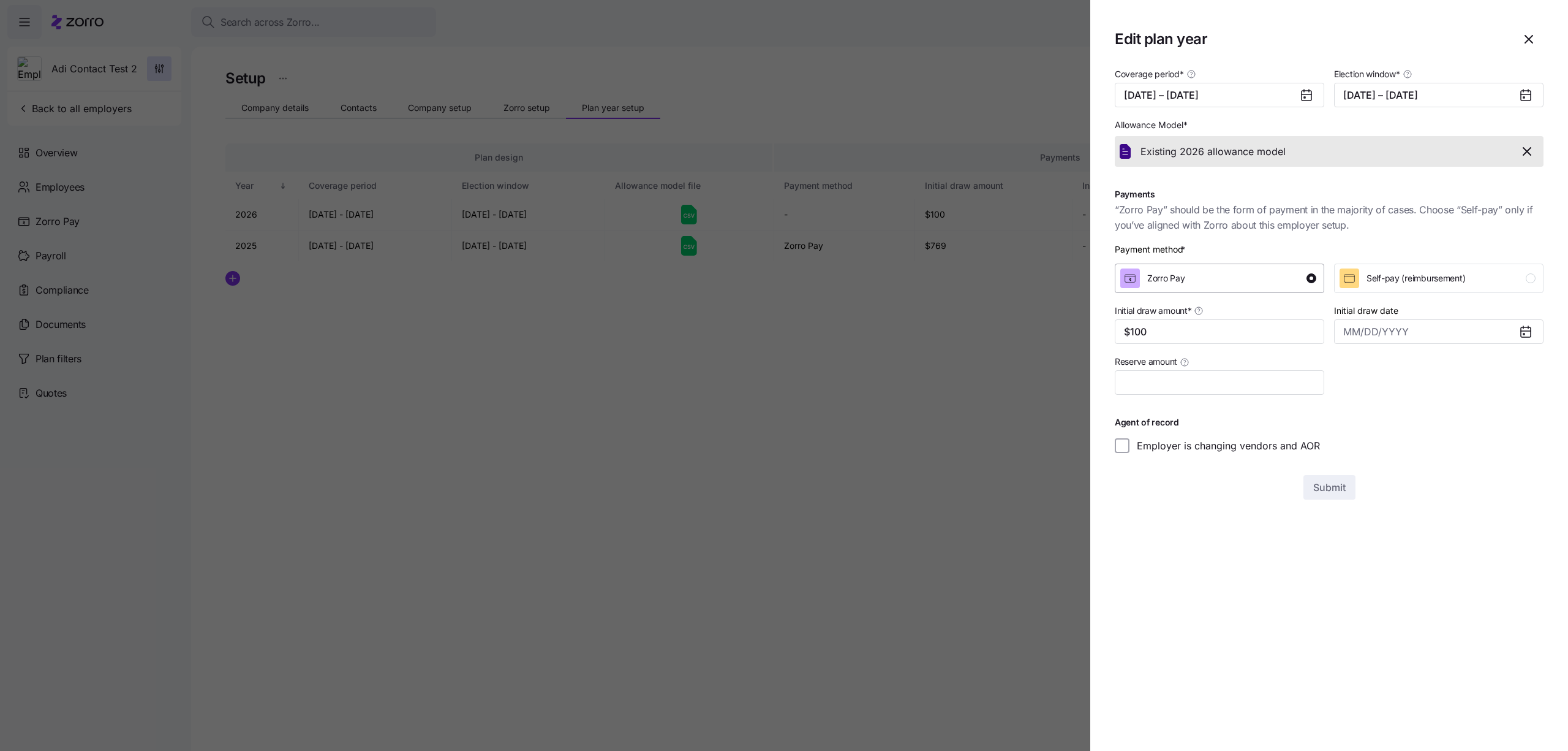
click at [1169, 276] on span "Zorro Pay" at bounding box center [1165, 278] width 37 height 12
click at [1413, 278] on span "Self-pay (reimbursement)" at bounding box center [1416, 278] width 99 height 12
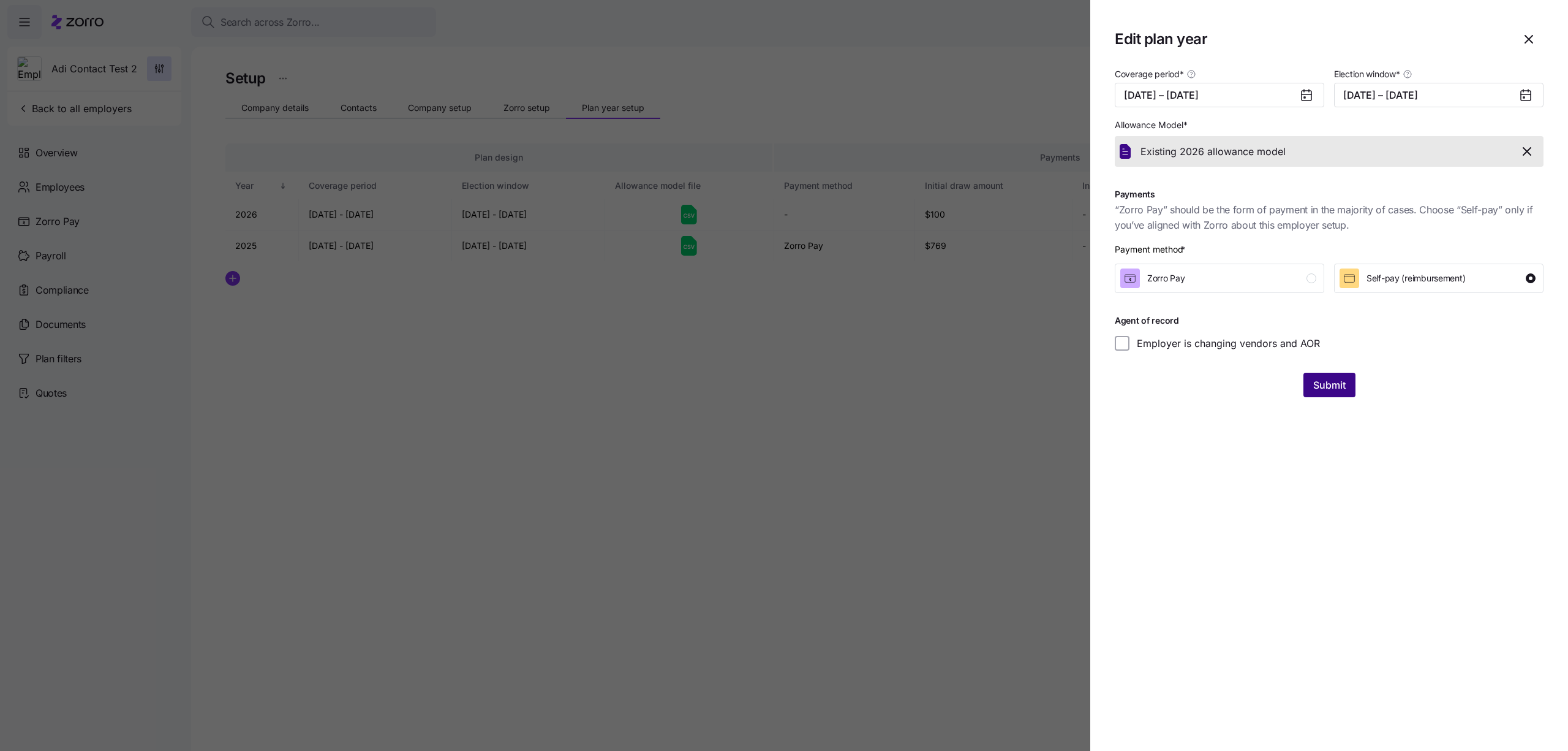
click at [1325, 385] on span "Submit" at bounding box center [1330, 385] width 32 height 15
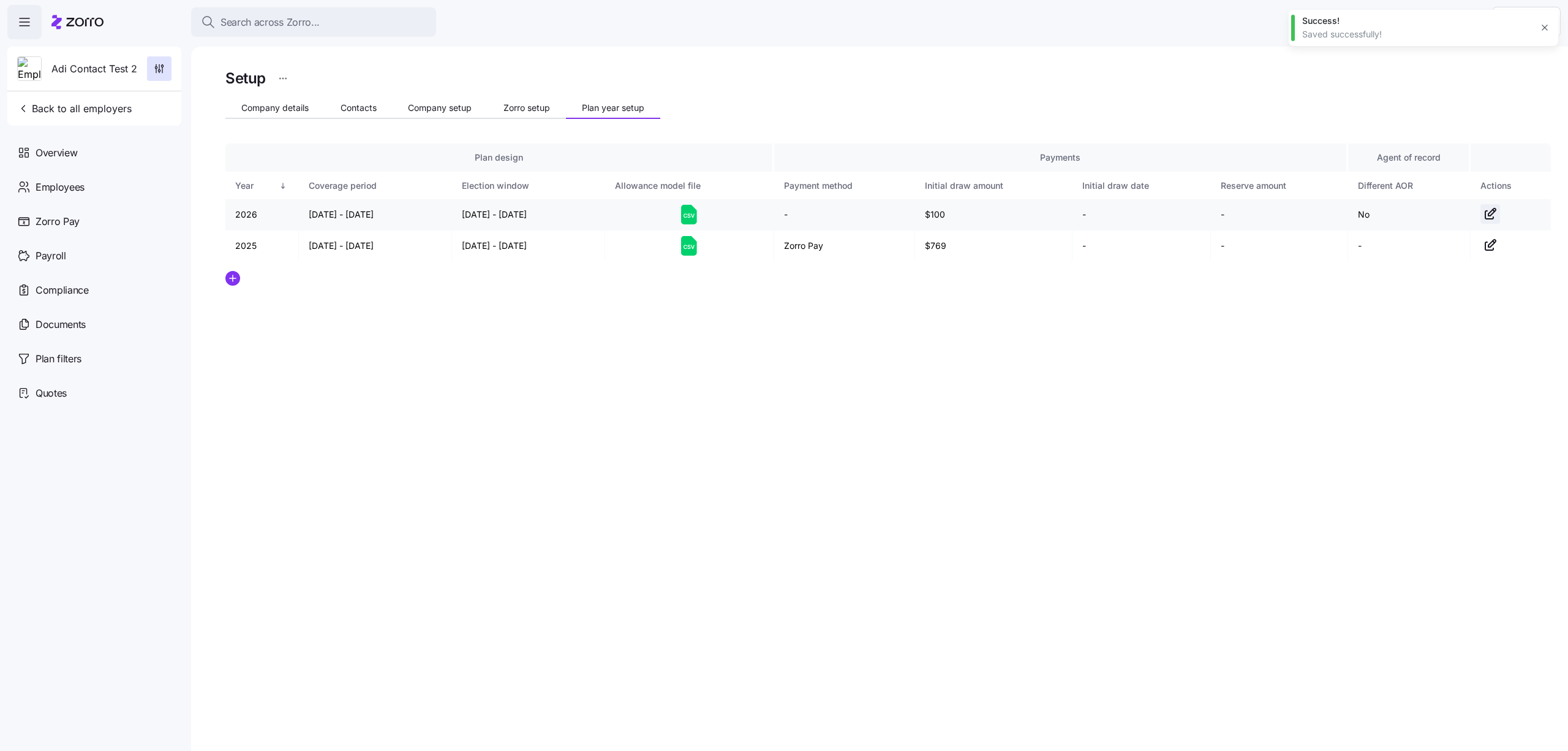
click at [1498, 214] on span "button" at bounding box center [1490, 214] width 18 height 18
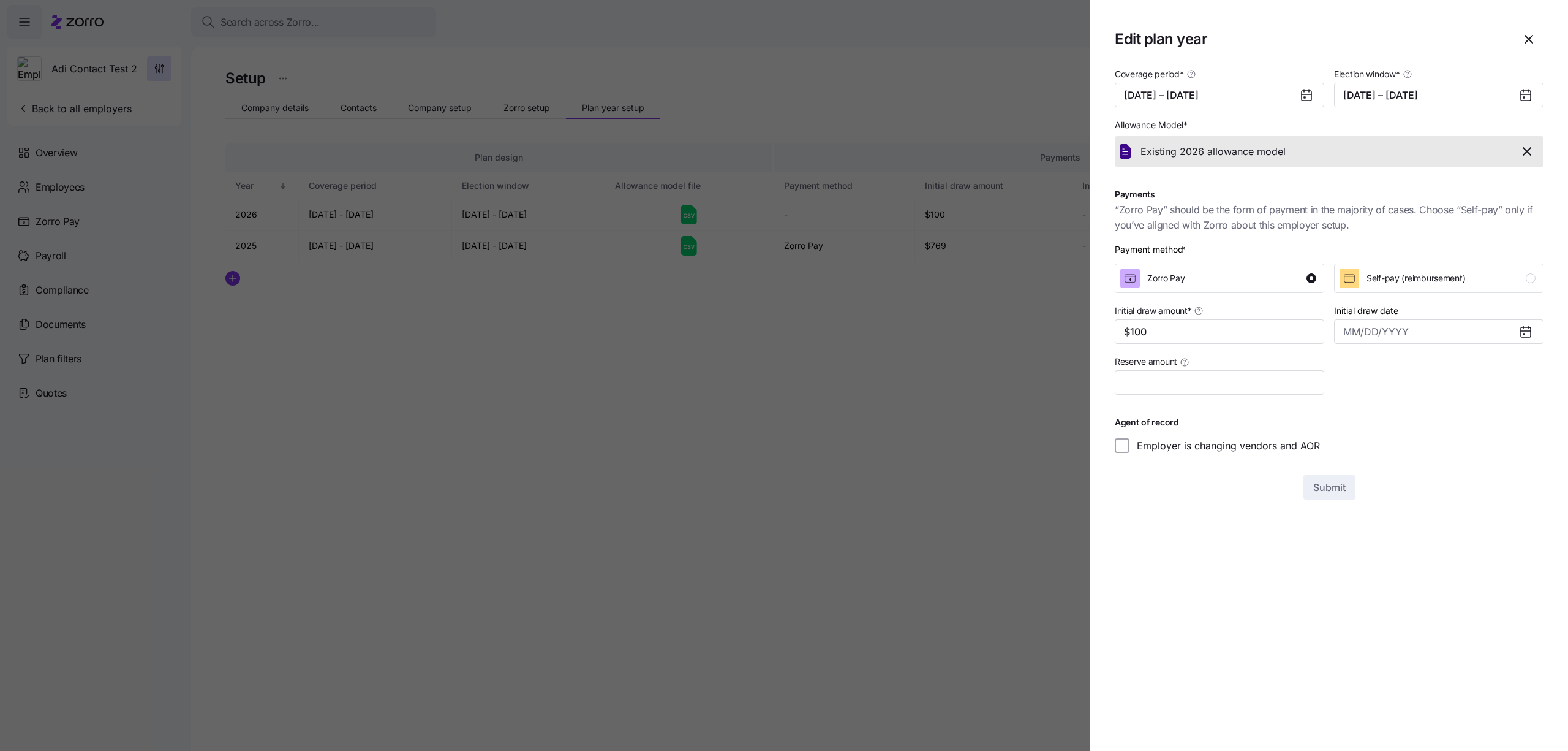
click at [1055, 355] on div at bounding box center [784, 375] width 1568 height 751
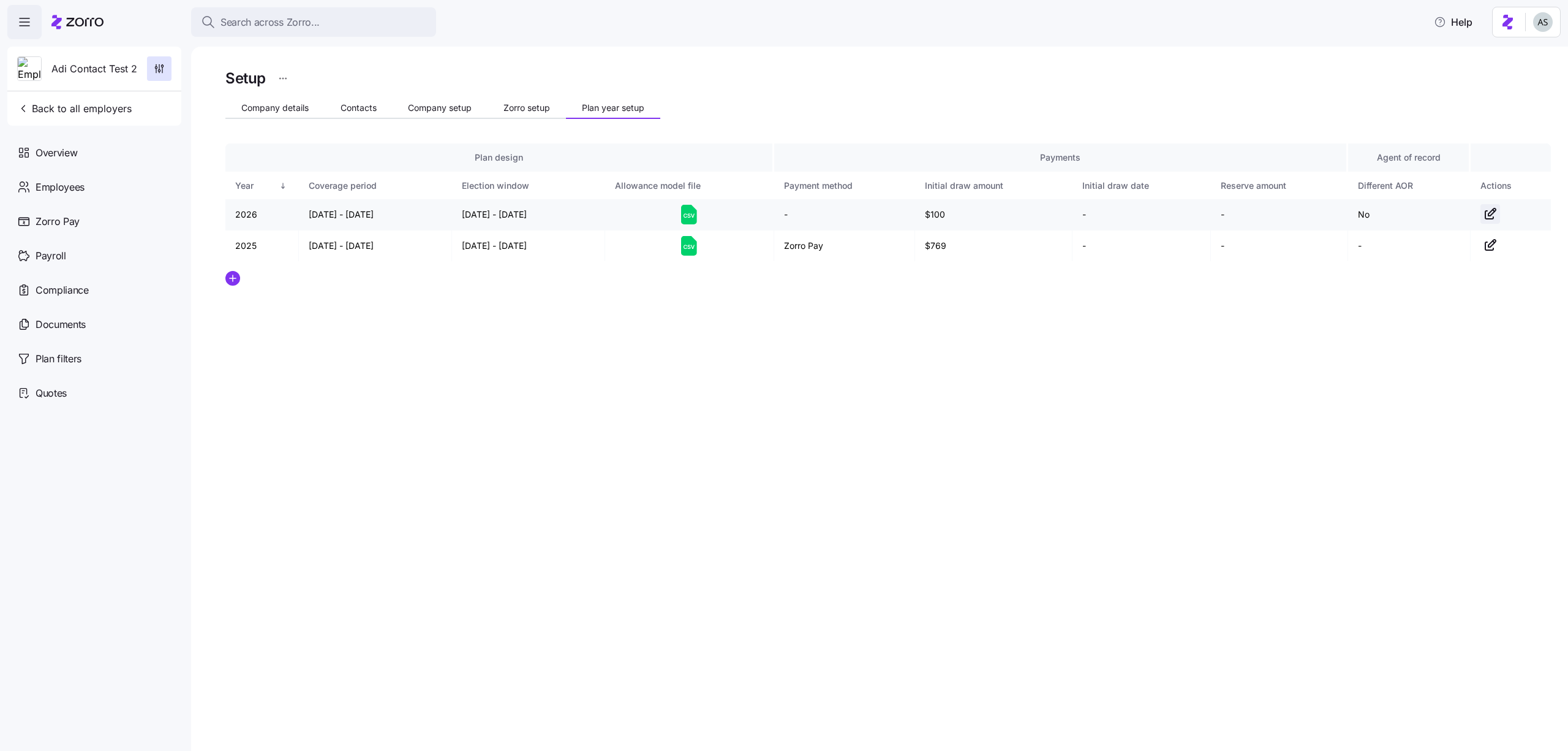
click at [1486, 214] on icon "button" at bounding box center [1490, 214] width 15 height 15
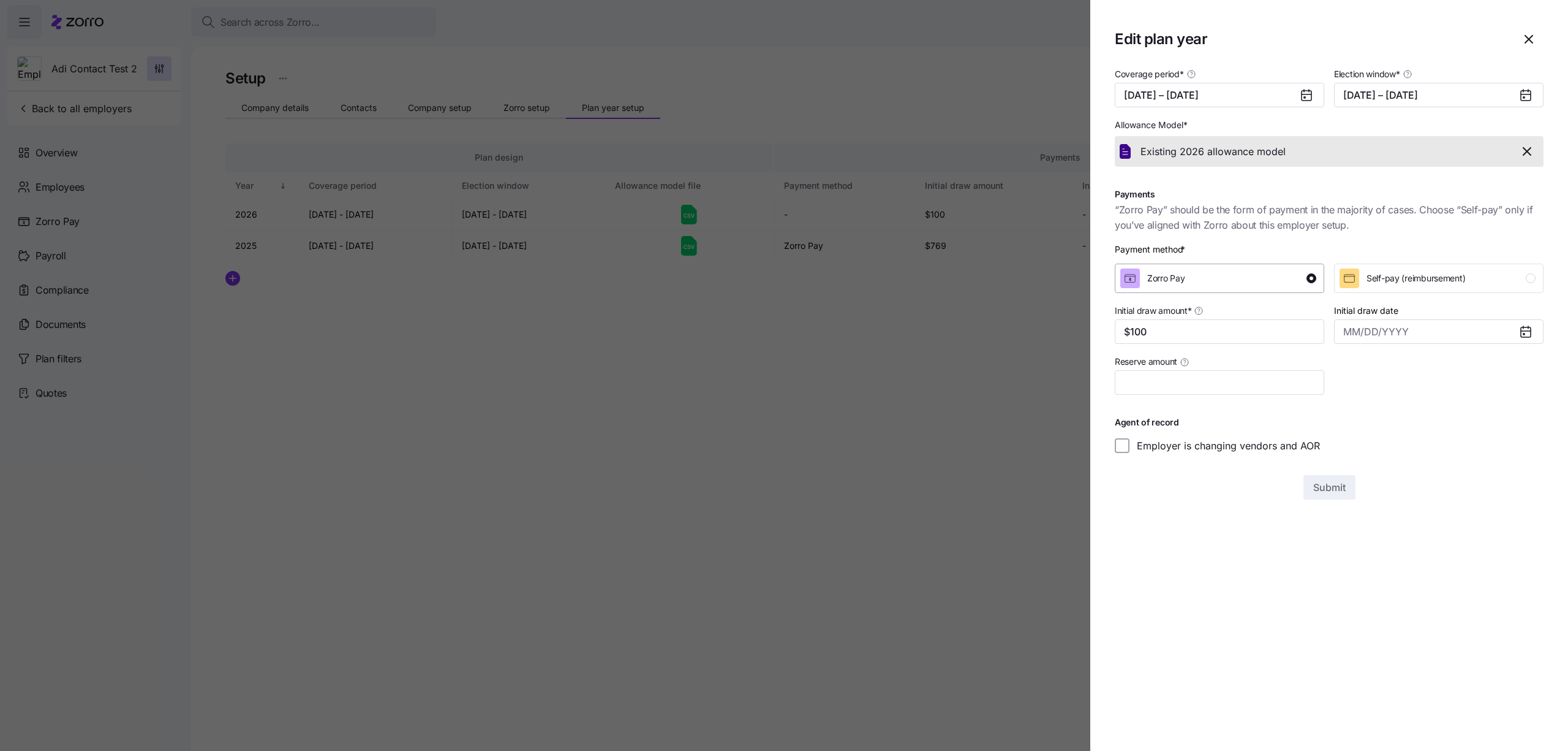
click at [1298, 278] on div "Zorro Pay" at bounding box center [1218, 278] width 196 height 20
click at [1324, 485] on span "Submit" at bounding box center [1330, 487] width 32 height 15
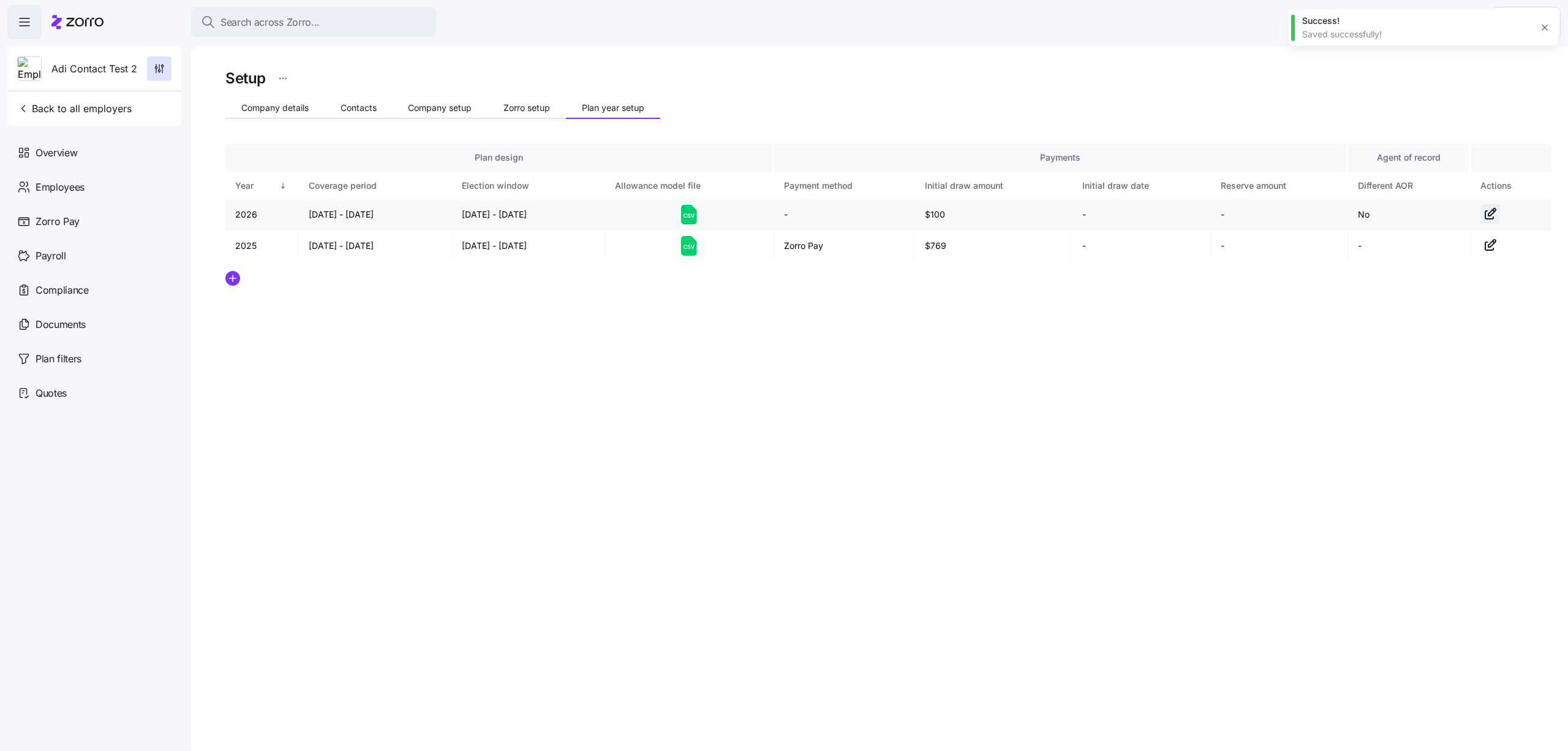
click at [1487, 212] on icon "button" at bounding box center [1489, 215] width 8 height 8
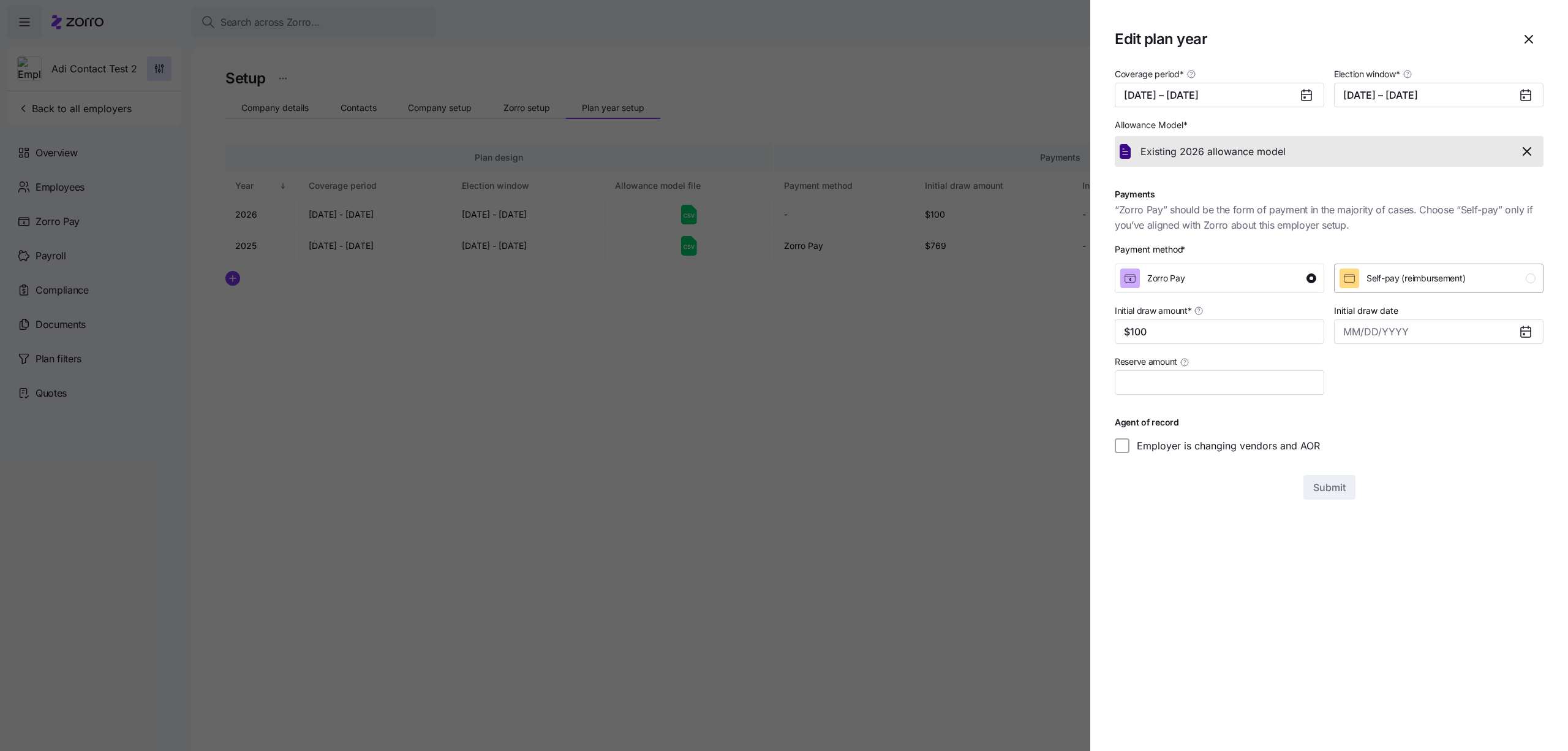
click at [1407, 281] on span "Self-pay (reimbursement)" at bounding box center [1416, 278] width 99 height 12
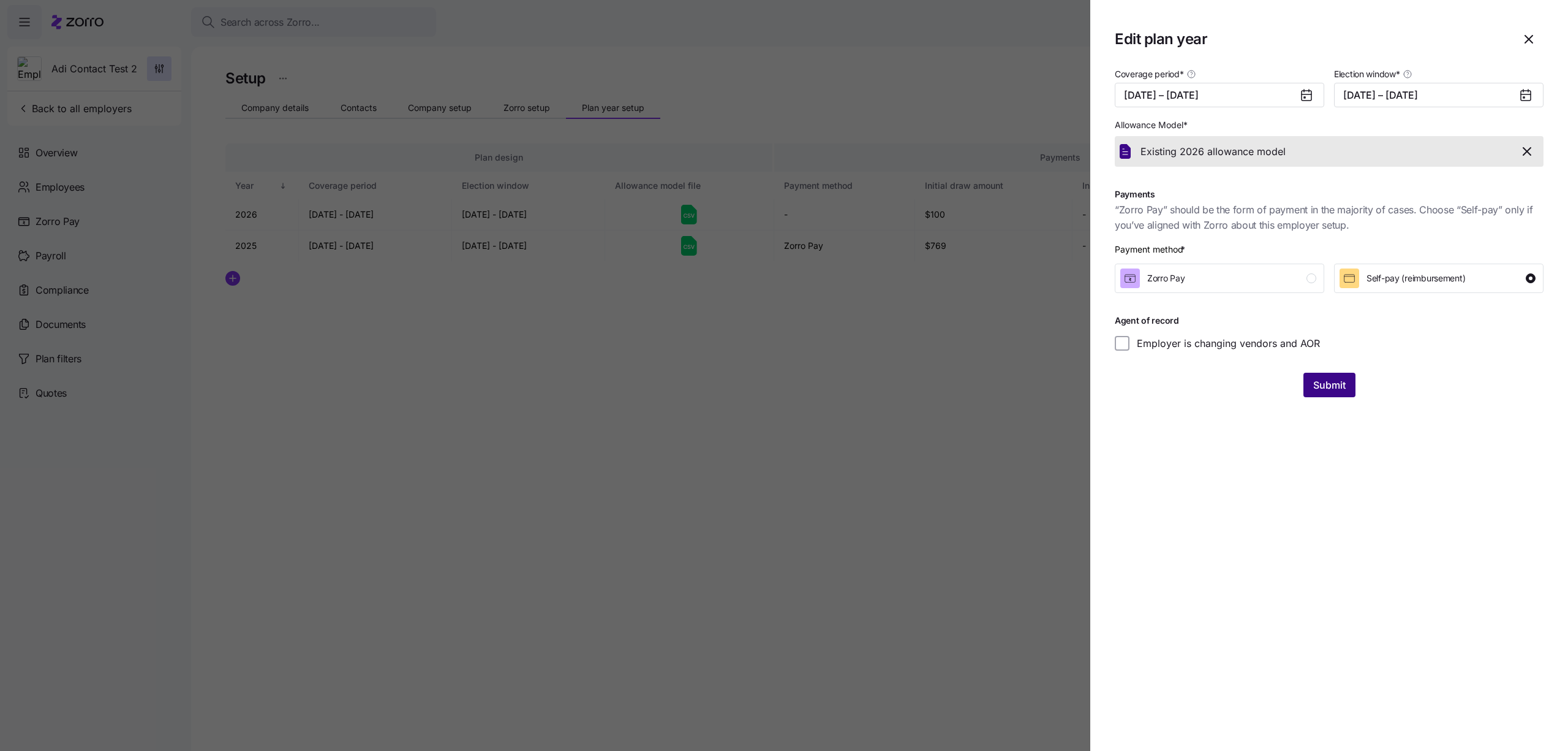
click at [1321, 390] on span "Submit" at bounding box center [1330, 385] width 32 height 15
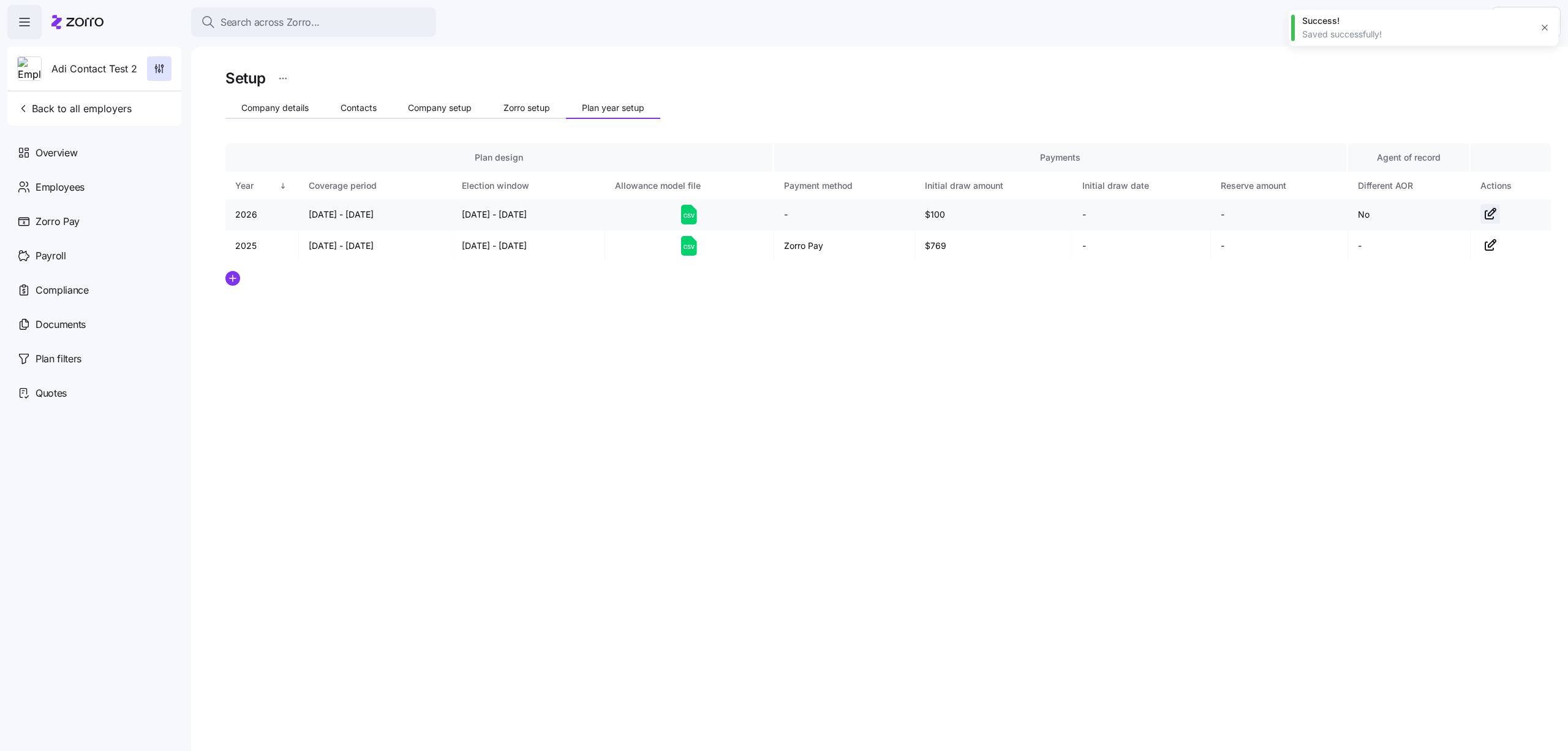
click at [1492, 212] on icon "button" at bounding box center [1490, 214] width 15 height 15
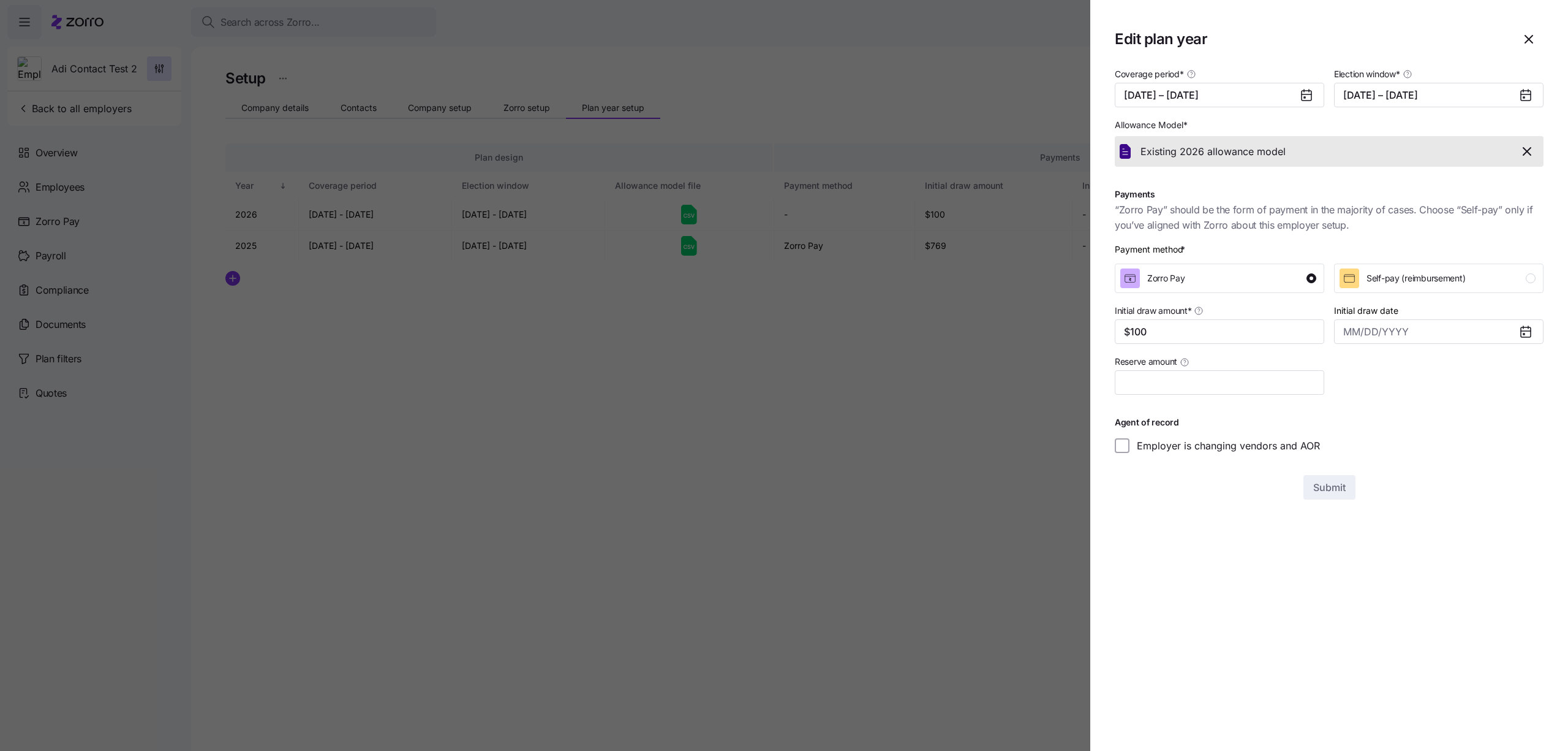
click at [582, 379] on div at bounding box center [784, 375] width 1568 height 751
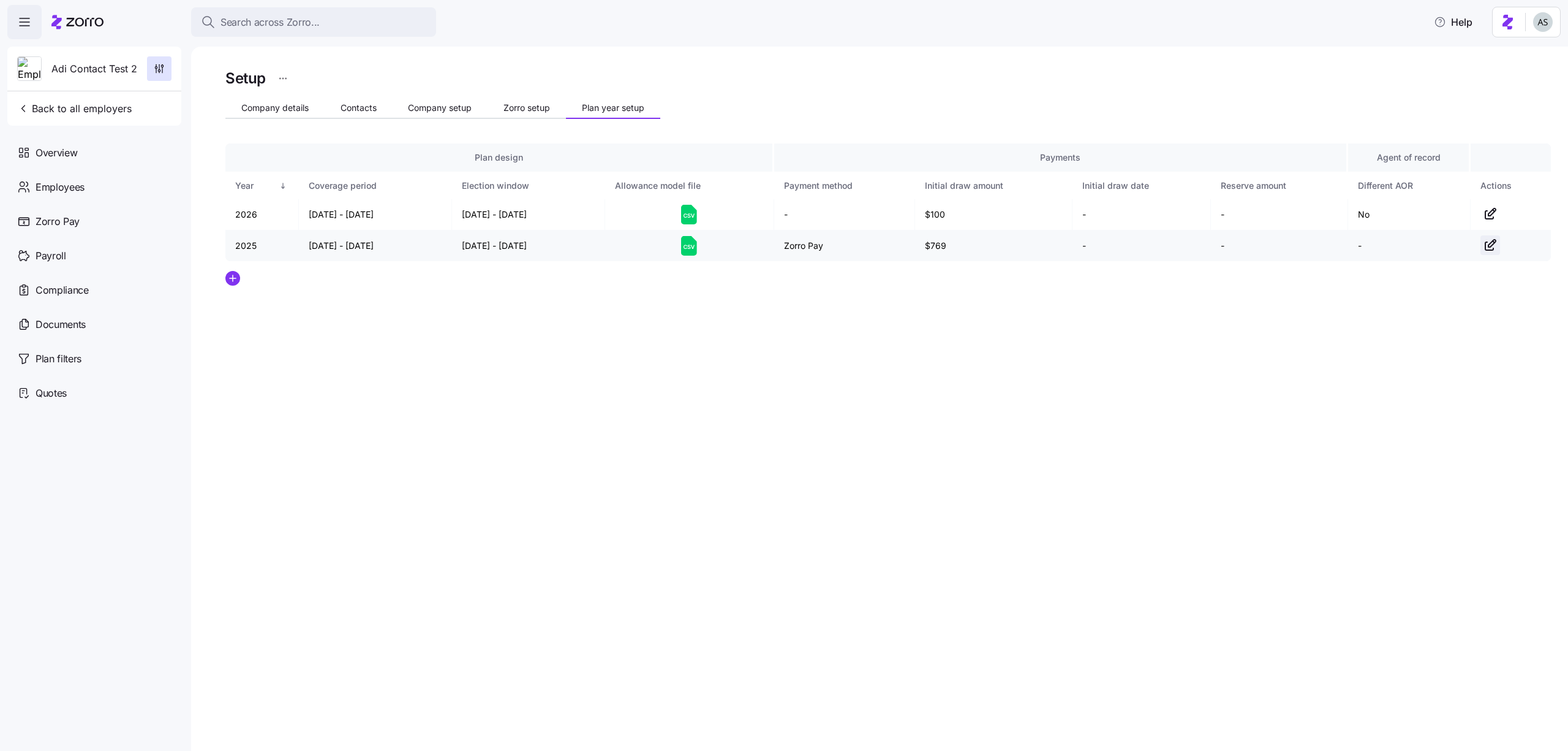
click at [1490, 246] on icon "button" at bounding box center [1490, 245] width 15 height 15
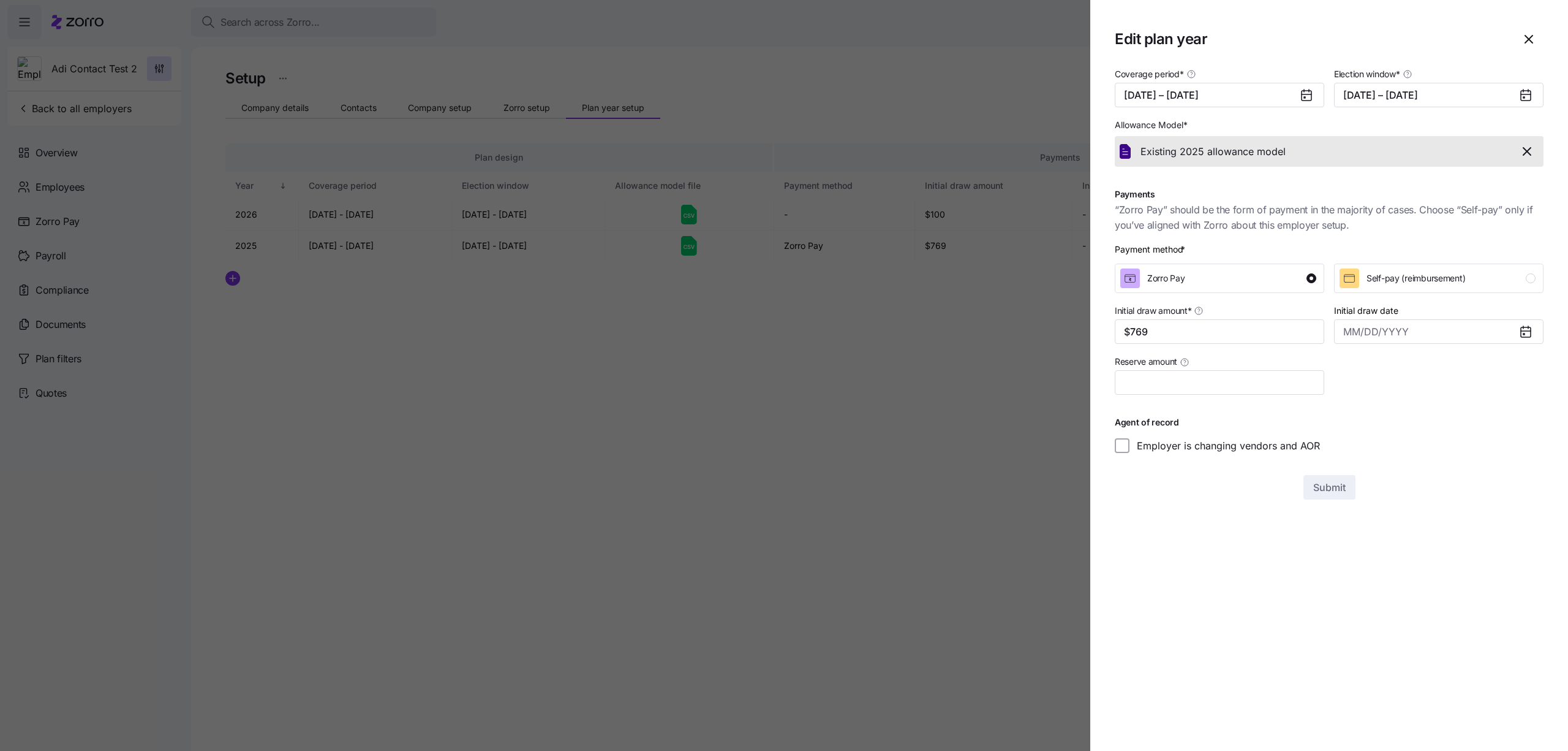
click at [1252, 443] on label "Employer is changing vendors and AOR" at bounding box center [1225, 445] width 191 height 15
click at [1130, 443] on input "Employer is changing vendors and AOR" at bounding box center [1122, 445] width 15 height 15
checkbox input "true"
click at [1344, 481] on span "Submit" at bounding box center [1330, 487] width 32 height 15
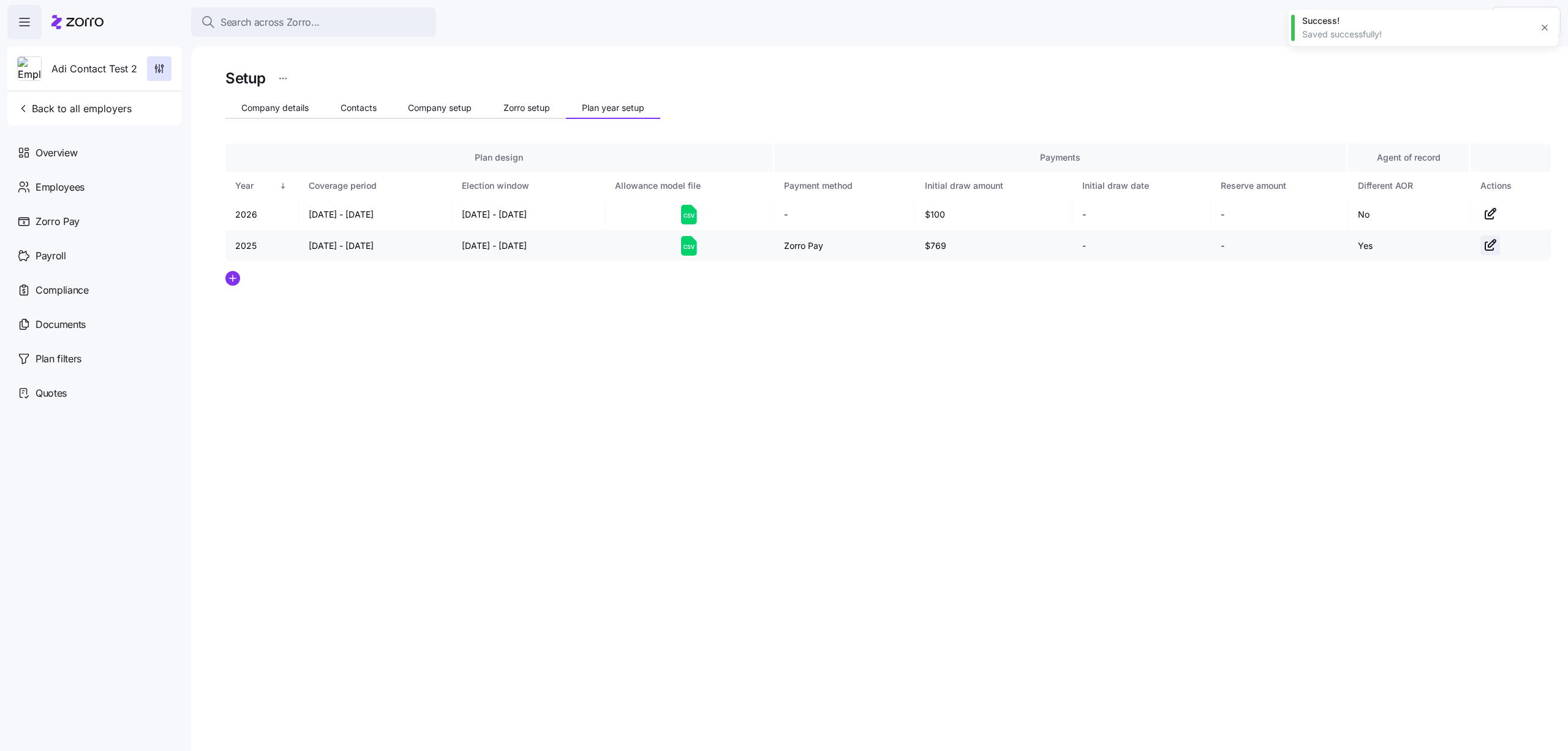
click at [1492, 239] on icon "button" at bounding box center [1490, 245] width 15 height 15
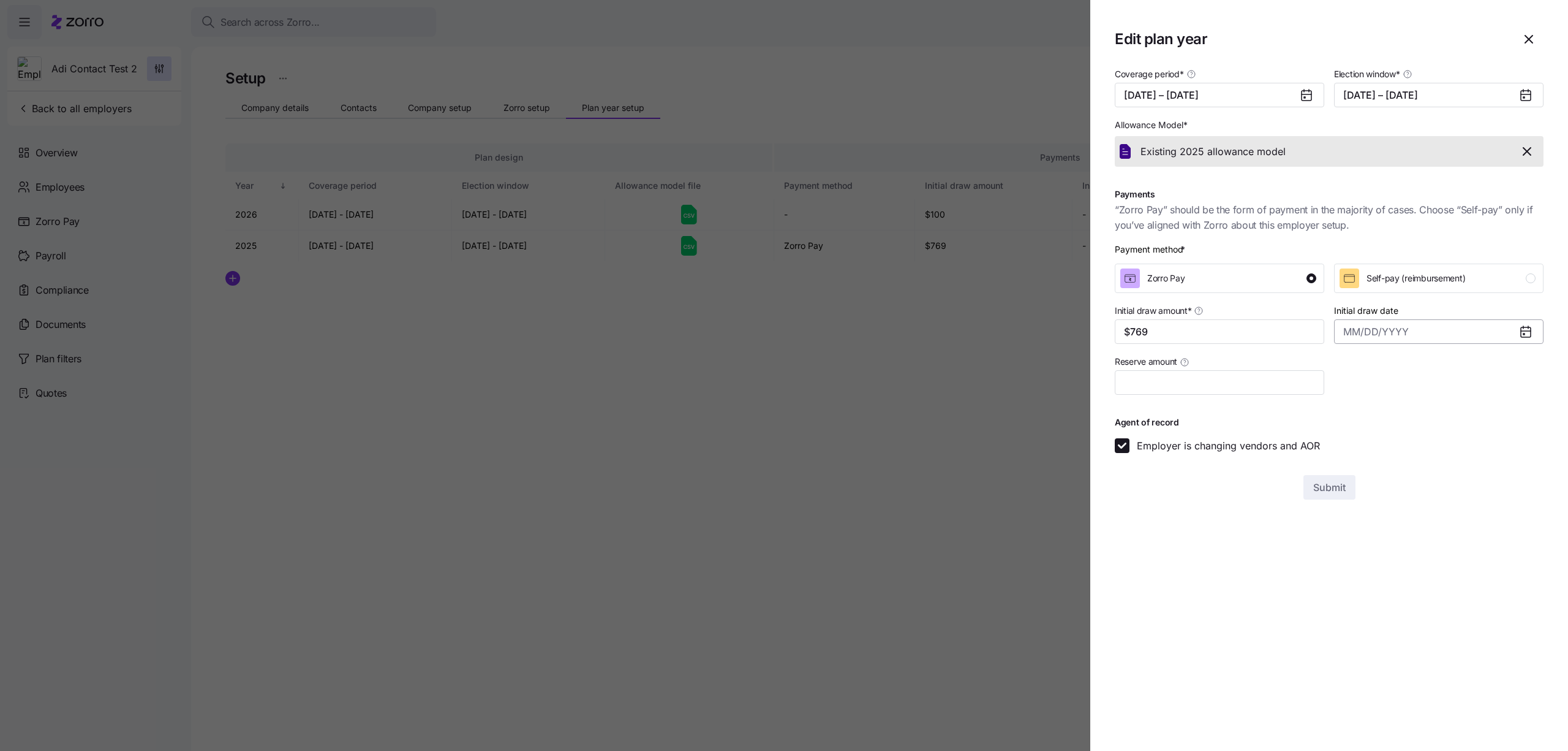
click at [1374, 326] on input "Initial draw date" at bounding box center [1439, 331] width 209 height 24
click at [1446, 462] on button "14" at bounding box center [1437, 475] width 26 height 26
type input "[DATE]"
click at [1271, 390] on input "Reserve amount" at bounding box center [1219, 383] width 209 height 24
type input "$45"
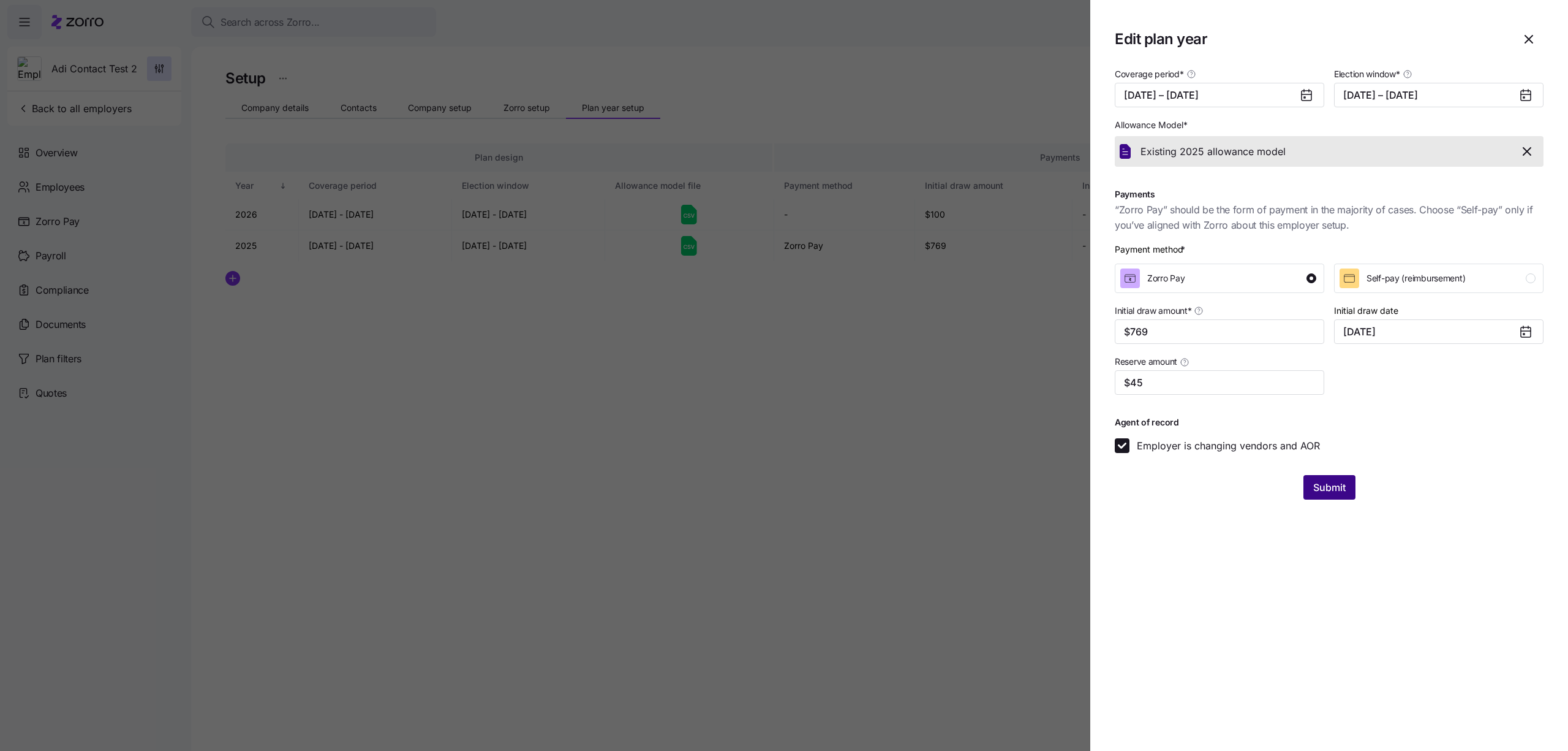
click at [1315, 493] on span "Submit" at bounding box center [1330, 487] width 32 height 15
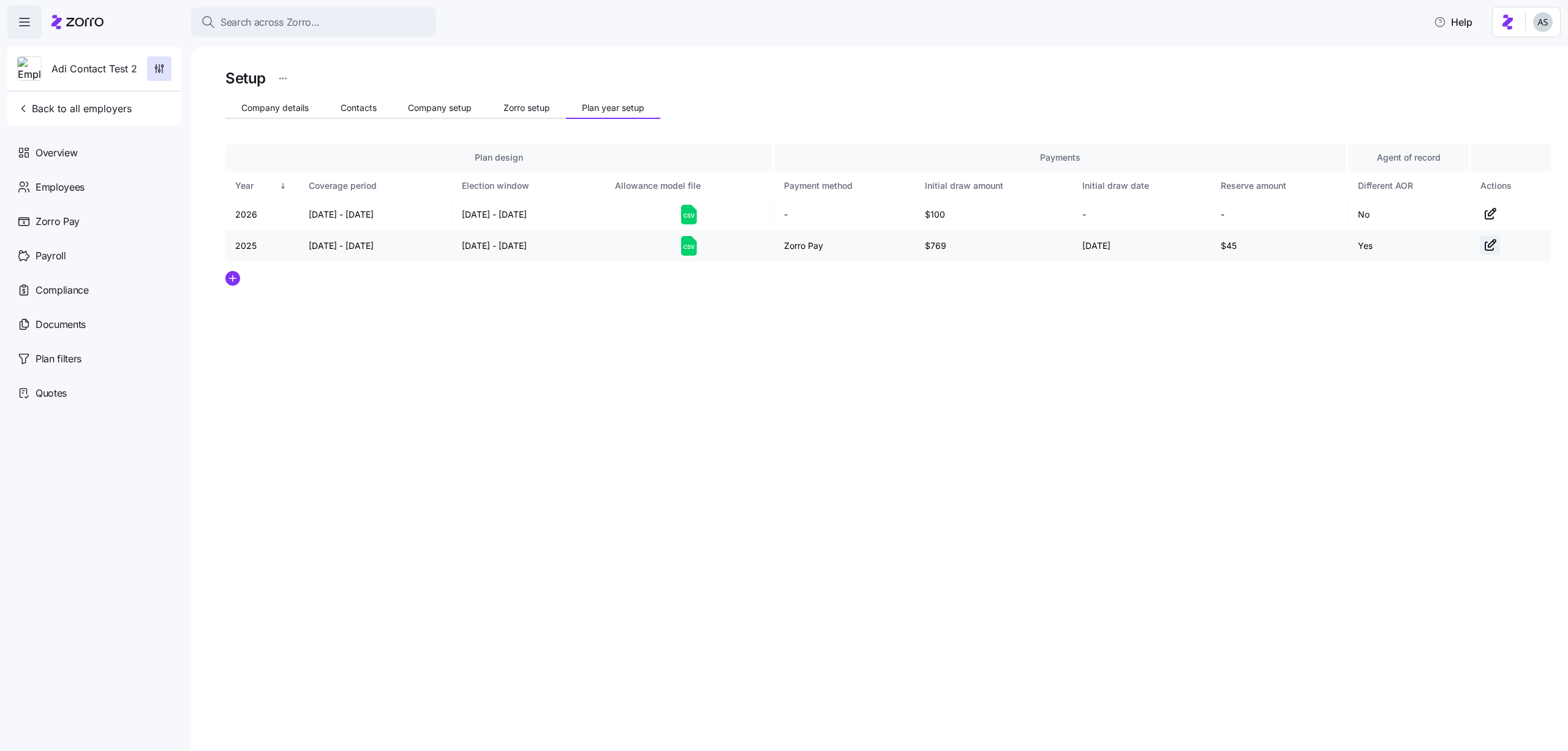
click at [1498, 250] on span "button" at bounding box center [1490, 245] width 18 height 18
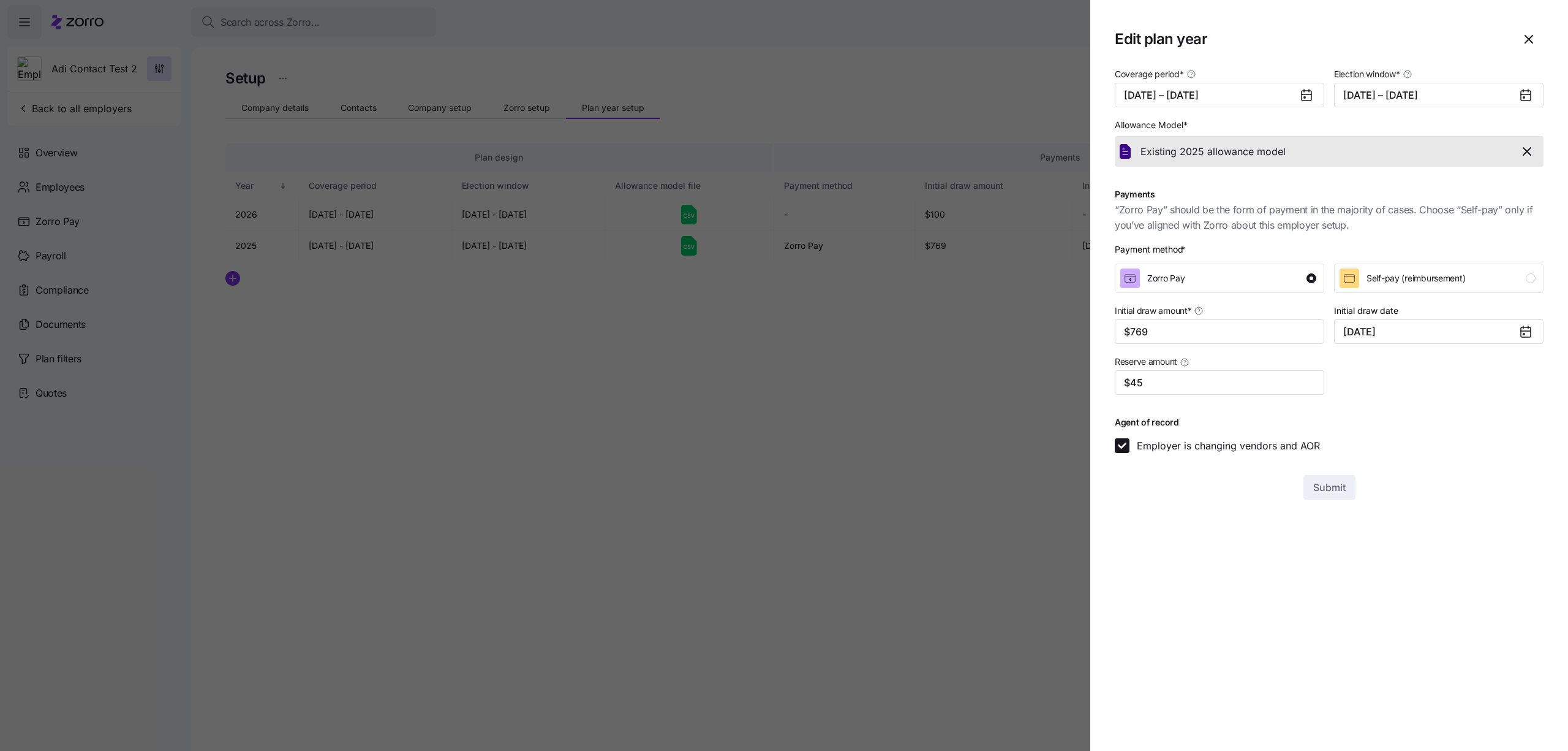
click at [1007, 379] on div at bounding box center [784, 375] width 1568 height 751
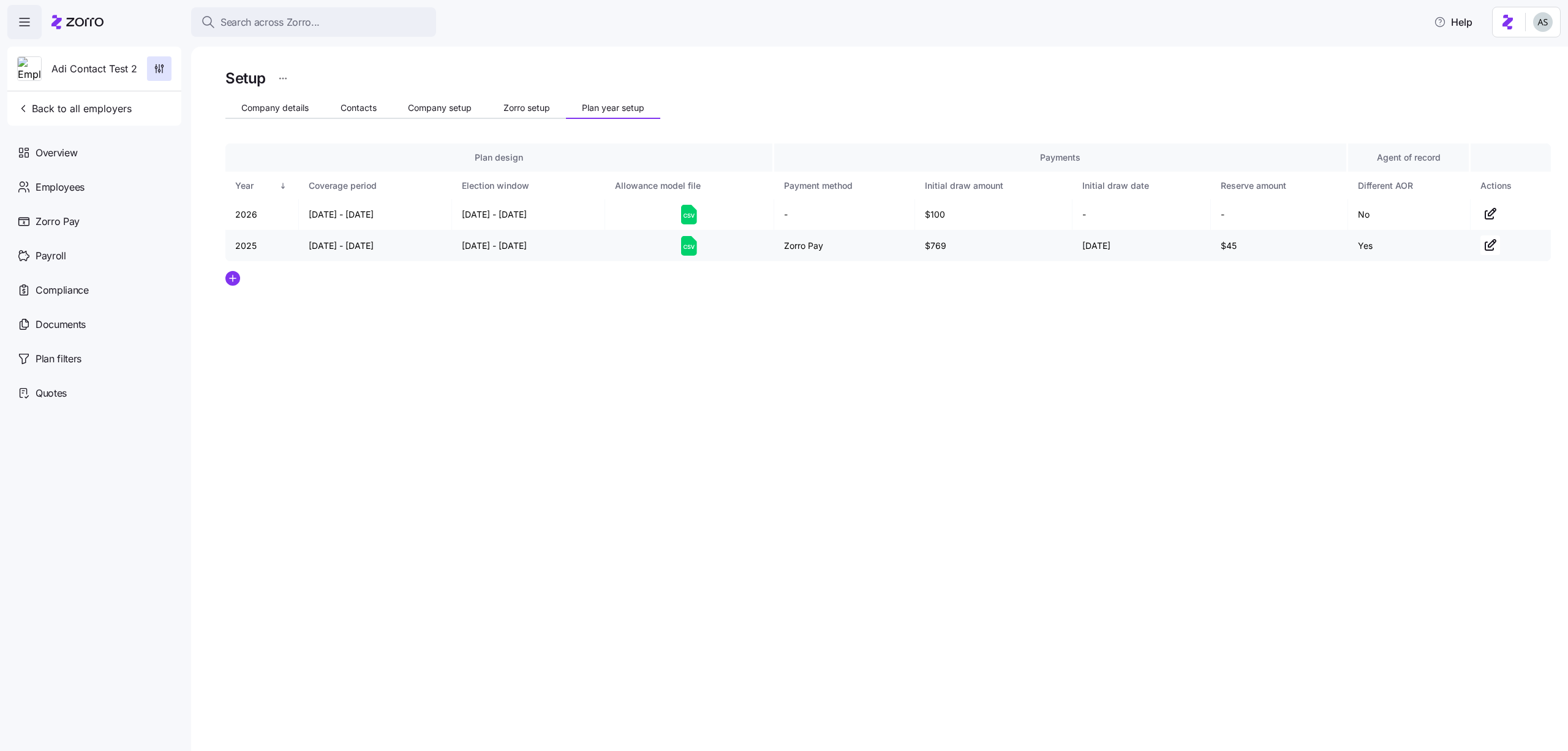
click at [1479, 242] on td at bounding box center [1511, 245] width 80 height 30
click at [1495, 242] on icon "button" at bounding box center [1492, 243] width 7 height 7
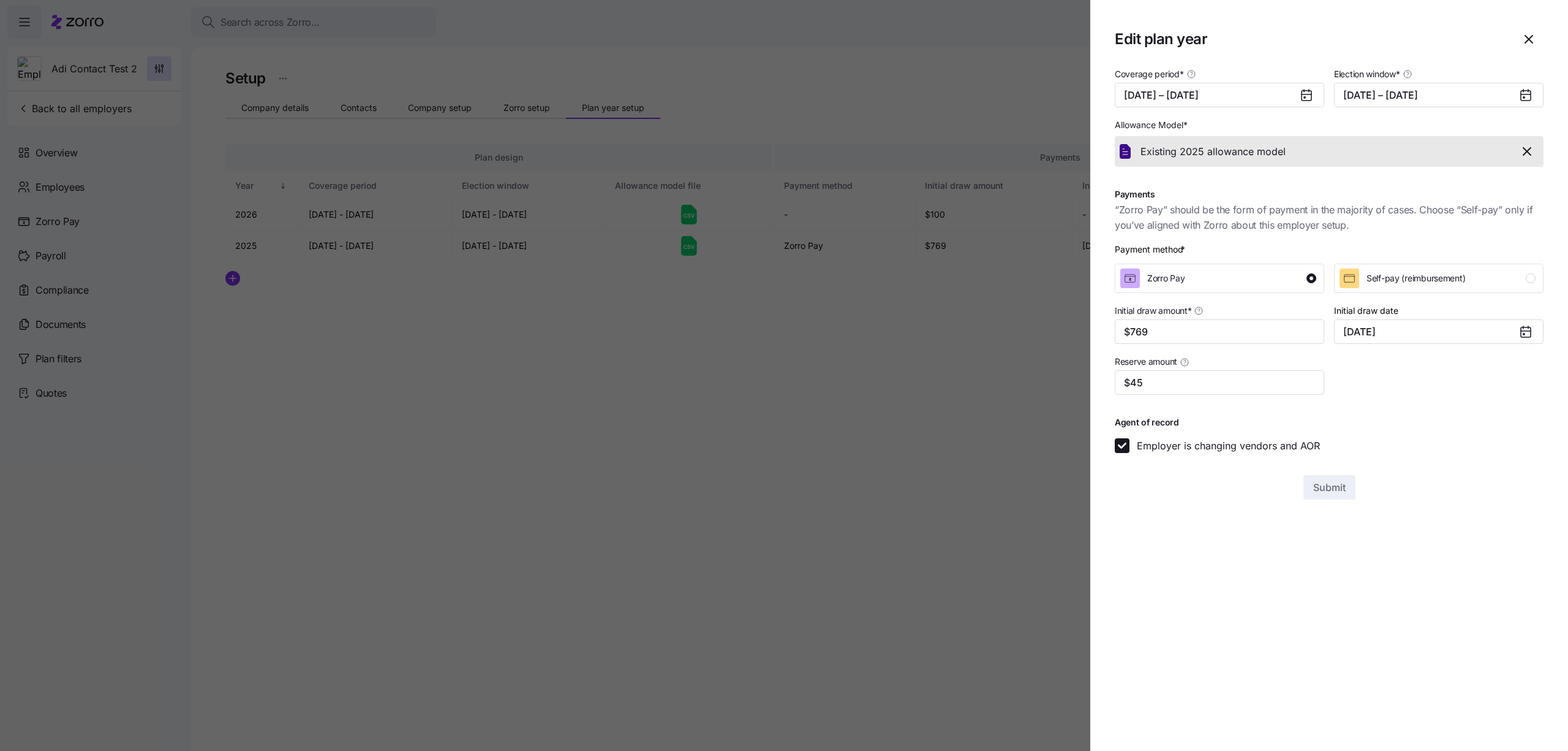
click at [979, 460] on div at bounding box center [784, 375] width 1568 height 751
